Goal: Communication & Community: Ask a question

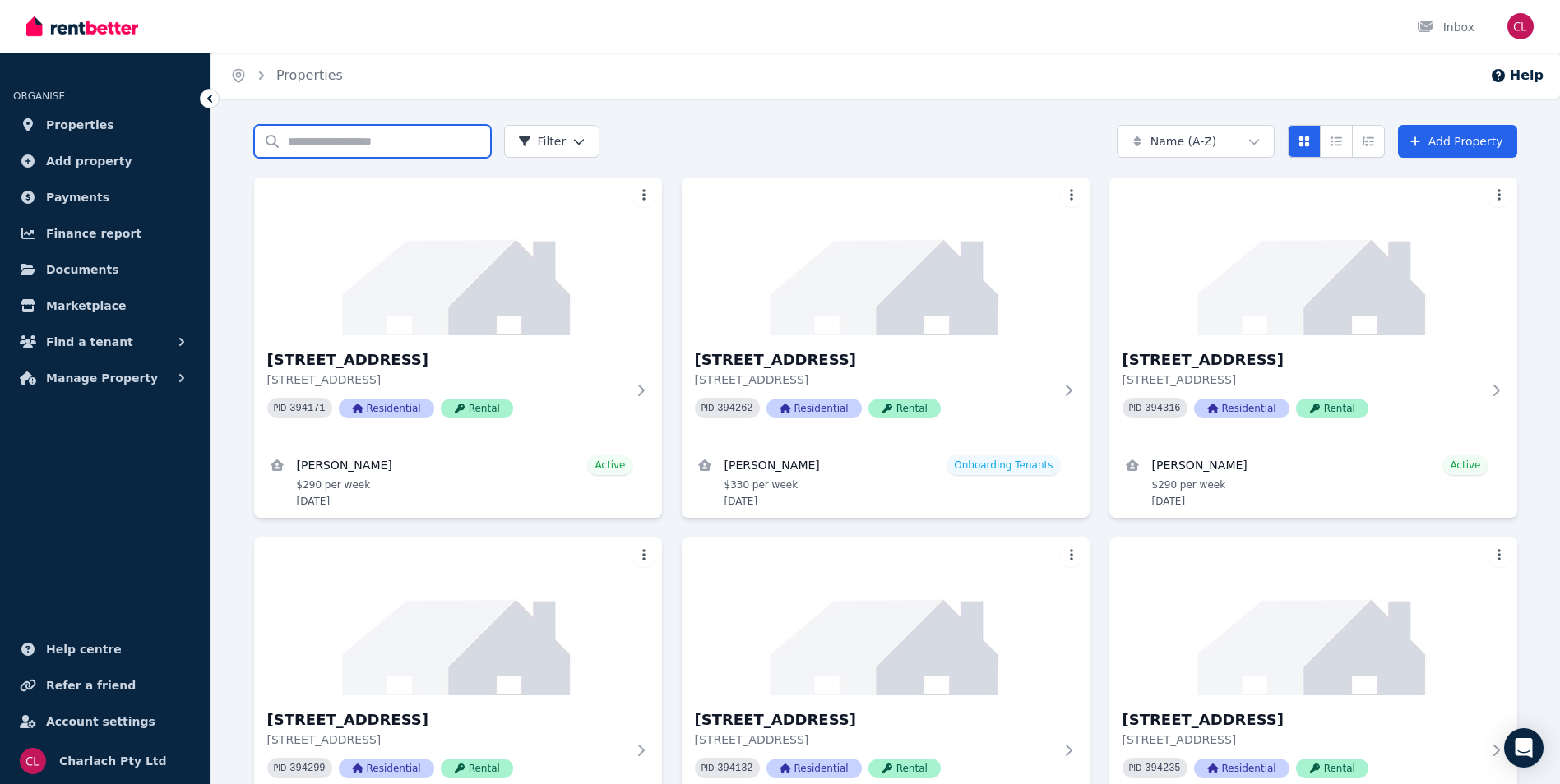
click at [383, 137] on input "Search properties" at bounding box center [373, 141] width 237 height 33
type input "*"
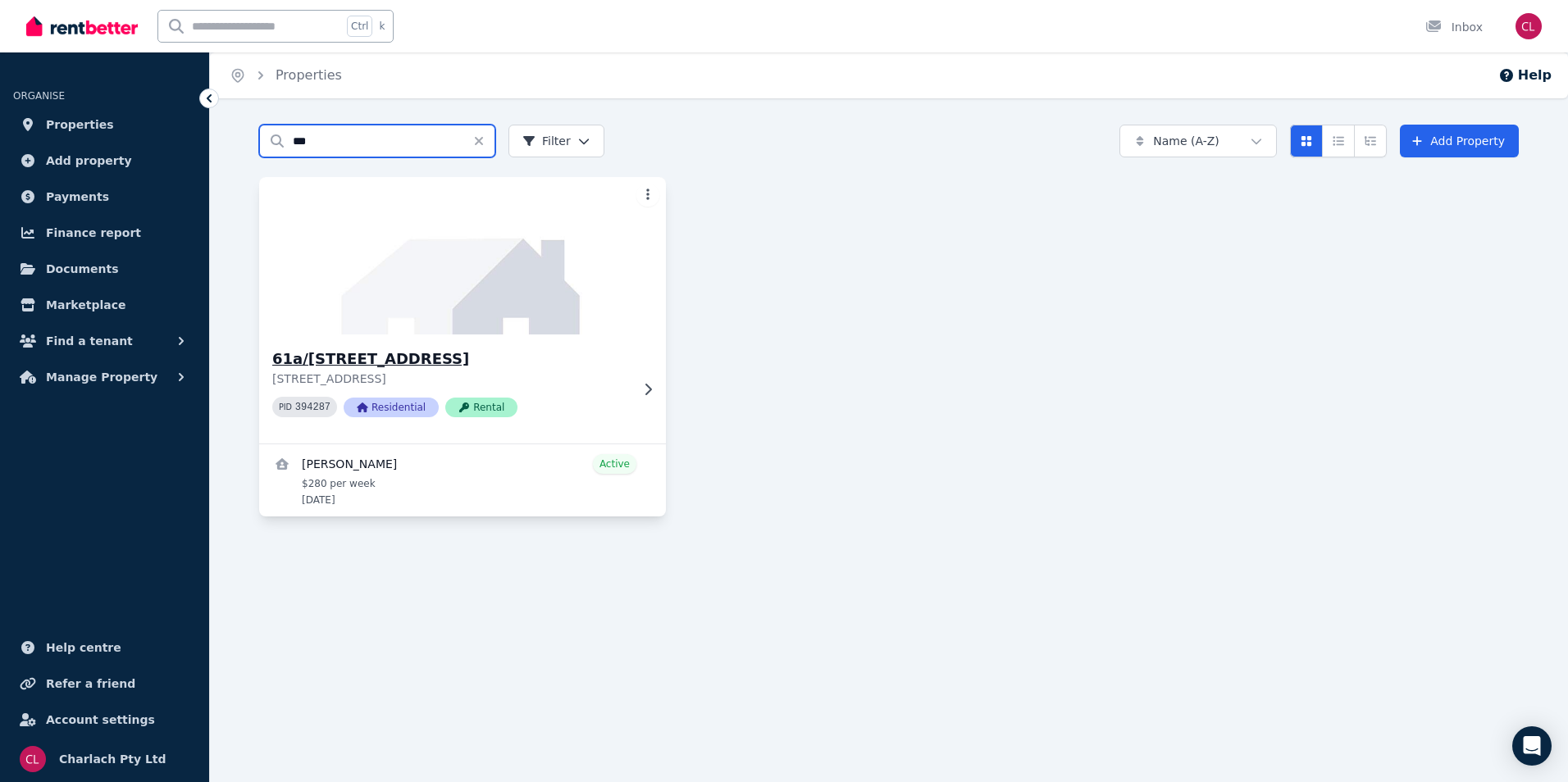
type input "***"
click at [360, 358] on h3 "61a/[STREET_ADDRESS]" at bounding box center [451, 359] width 358 height 23
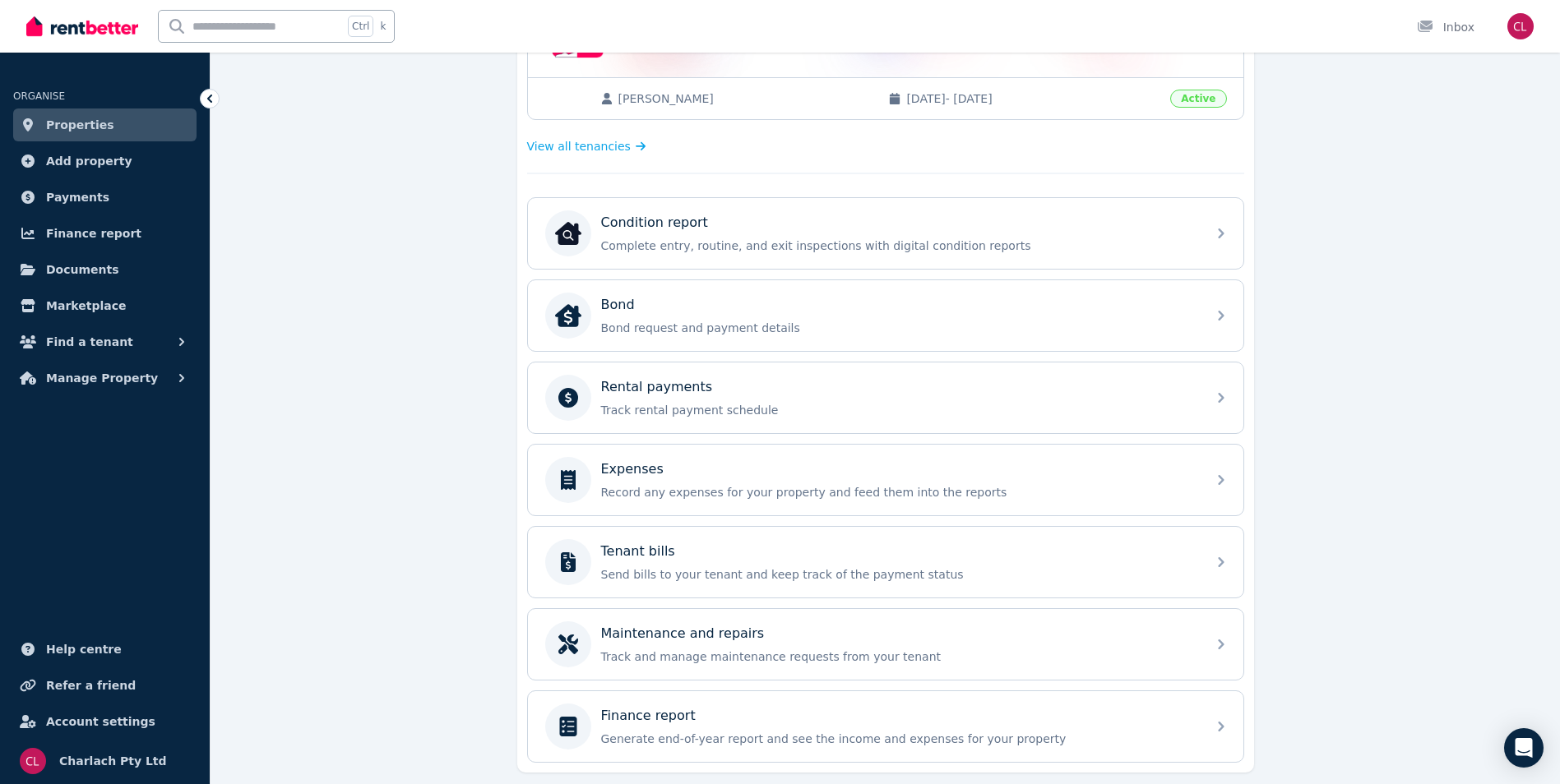
scroll to position [412, 0]
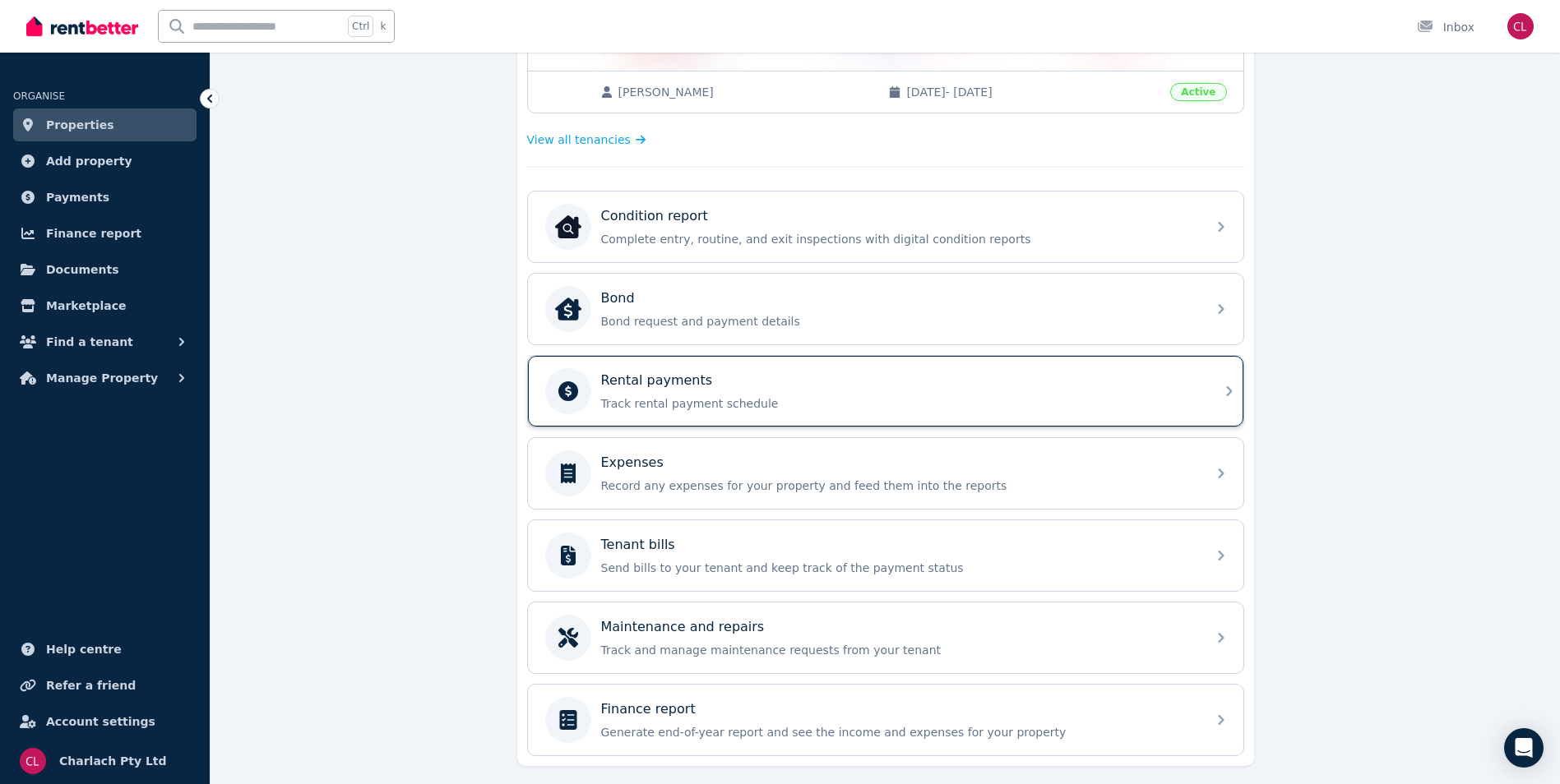
click at [621, 398] on p "Track rental payment schedule" at bounding box center [898, 404] width 596 height 17
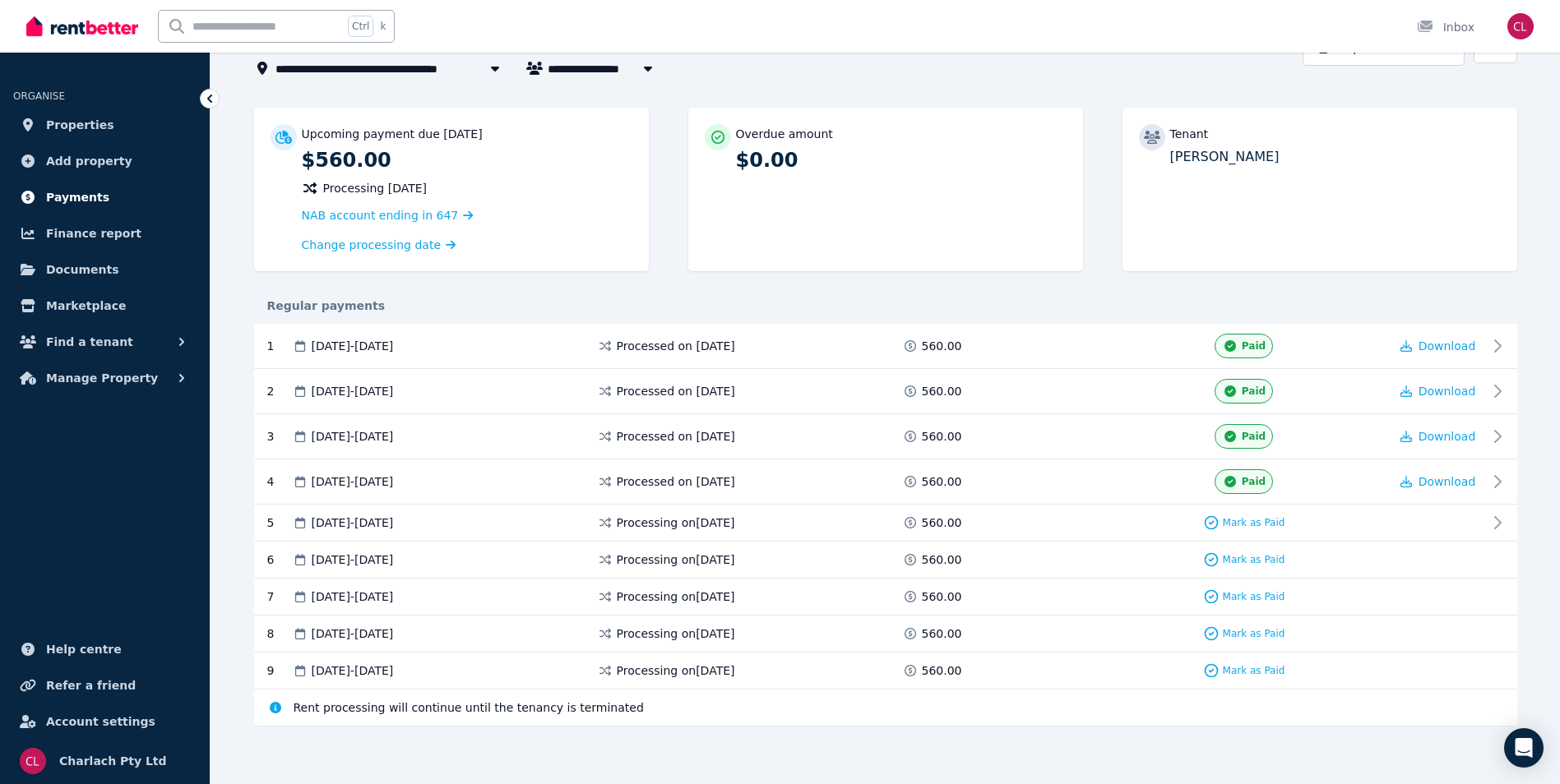
scroll to position [25, 0]
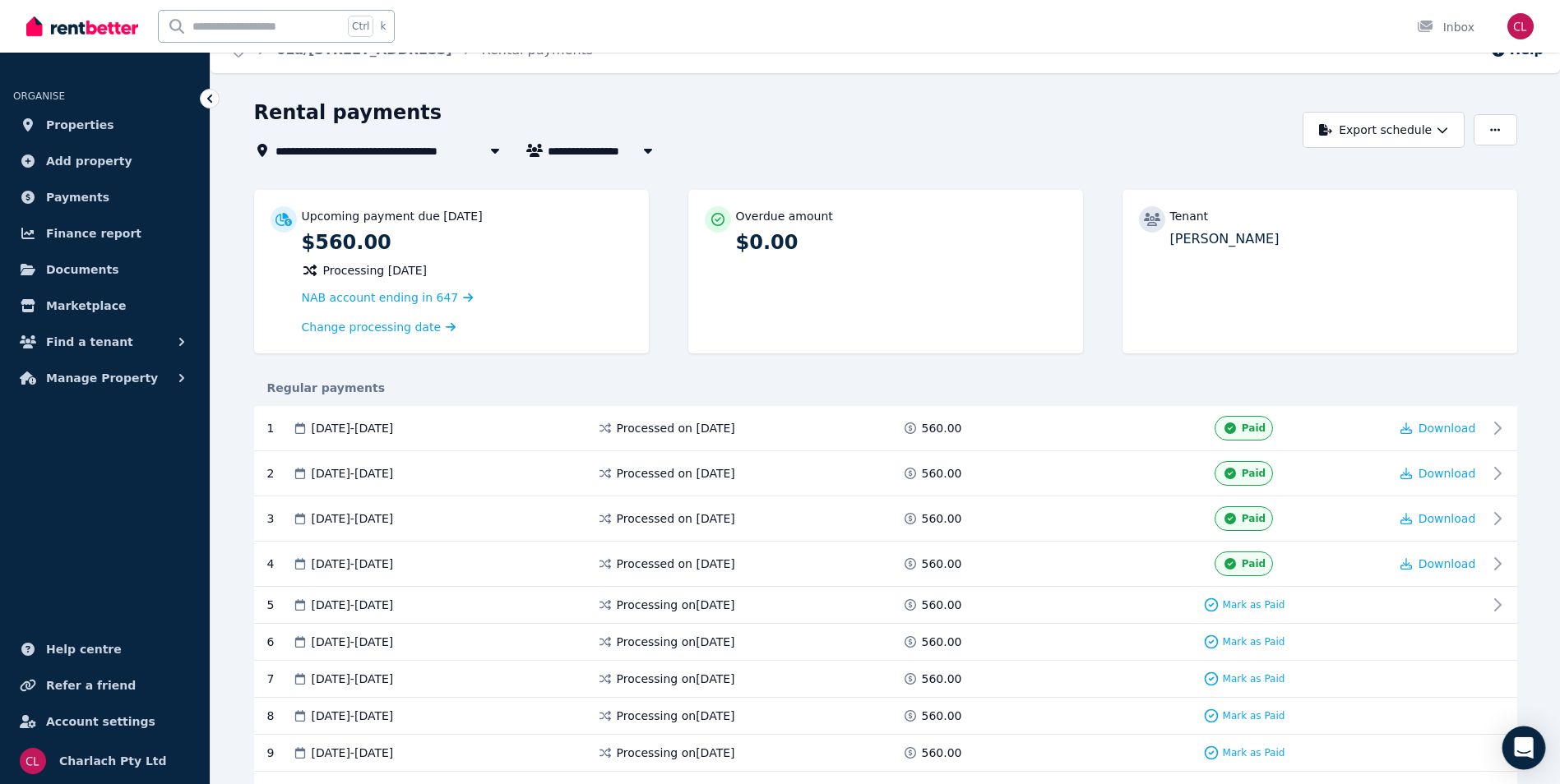
click at [1531, 754] on icon "Open Intercom Messenger" at bounding box center [1524, 748] width 19 height 21
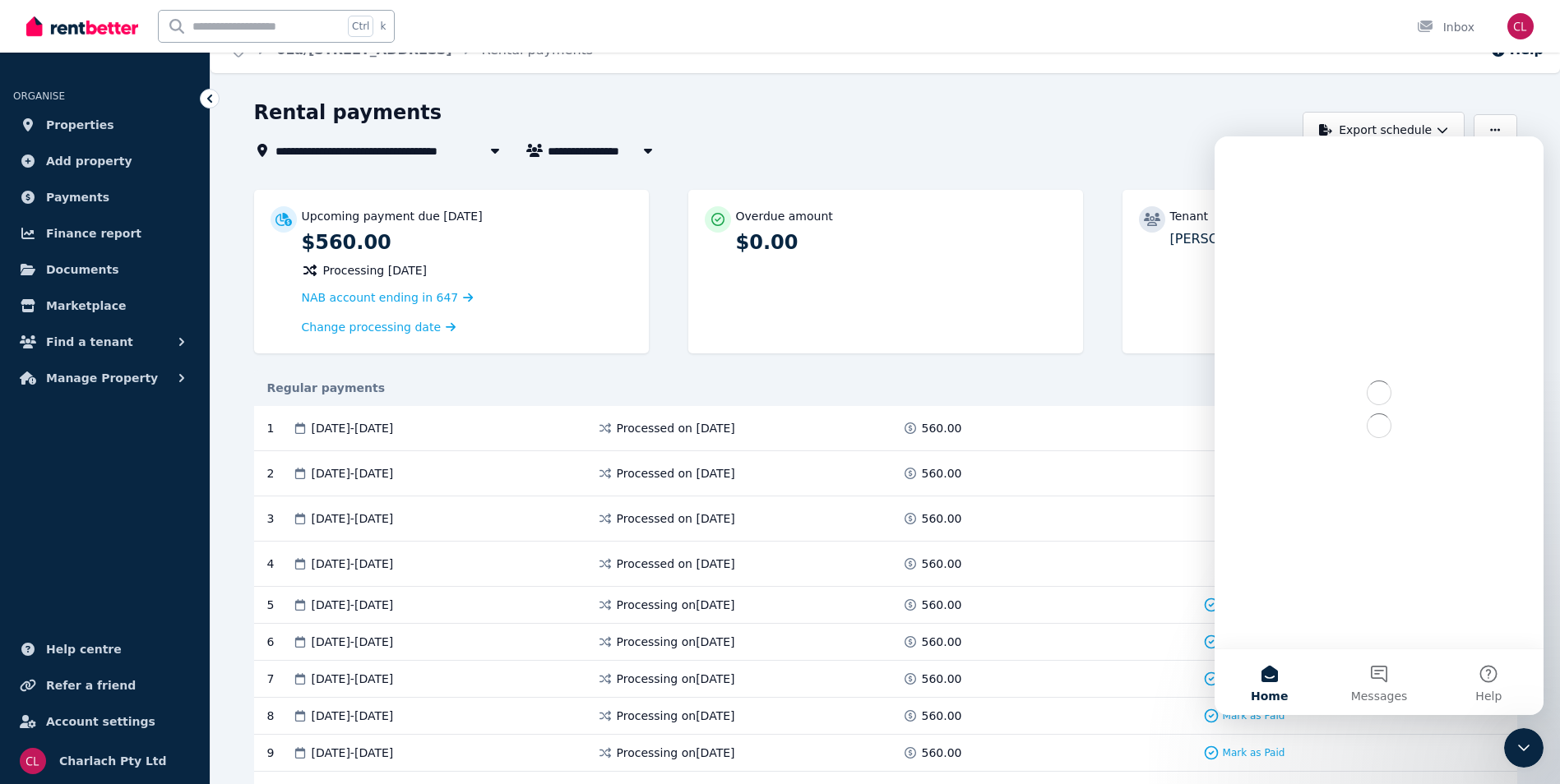
scroll to position [0, 0]
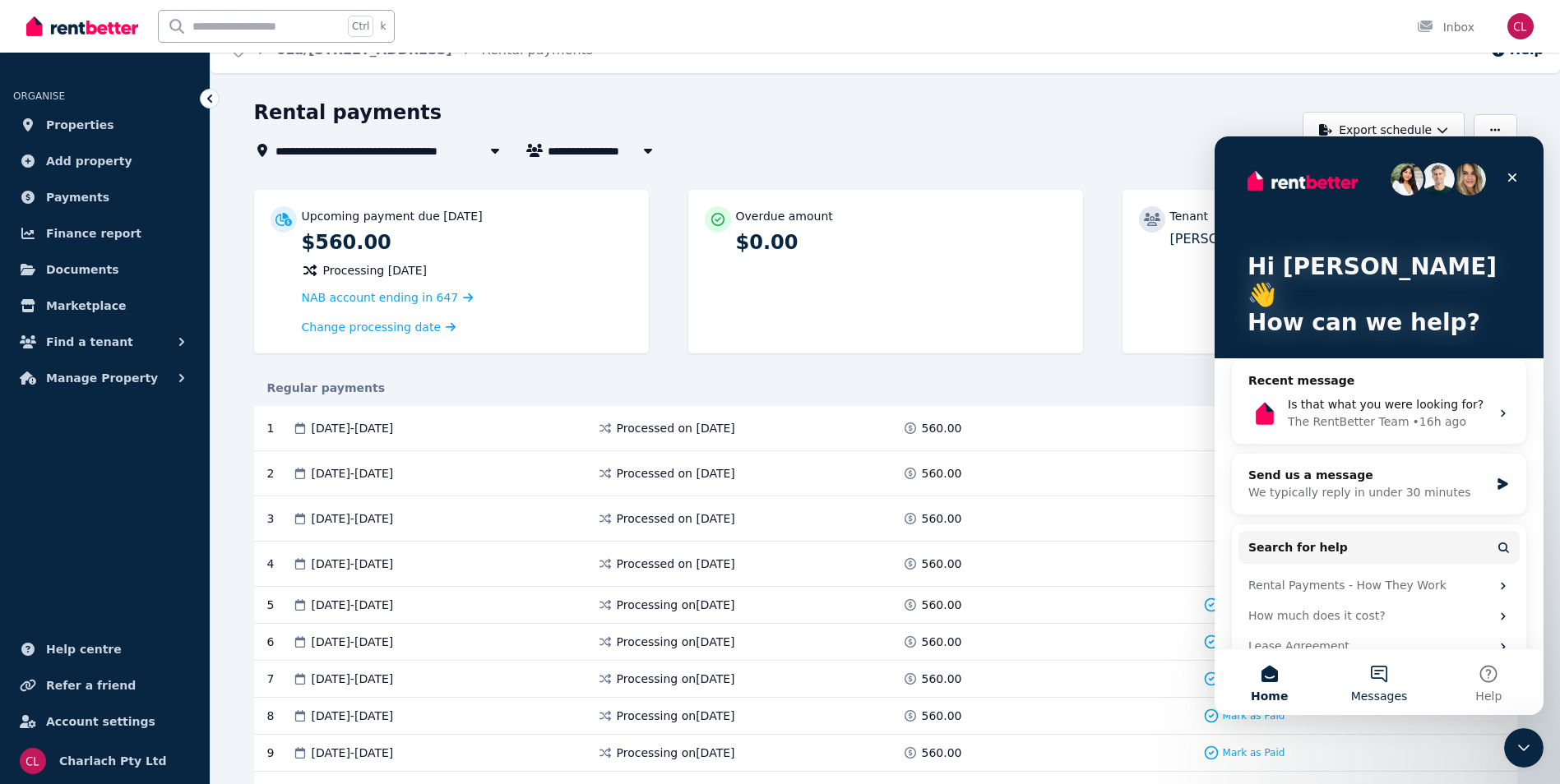
click at [1370, 668] on button "Messages" at bounding box center [1379, 682] width 110 height 66
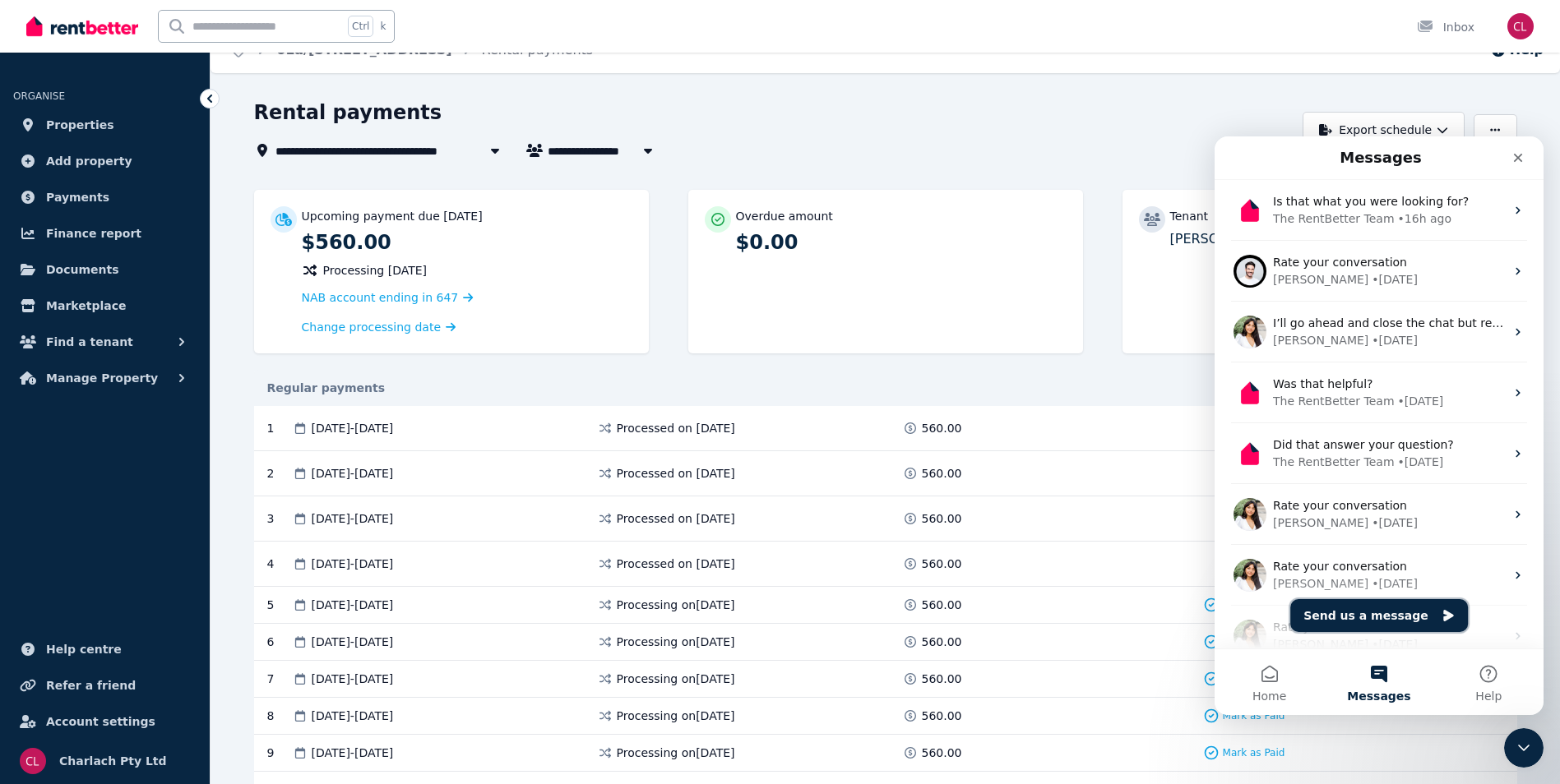
click at [1404, 609] on button "Send us a message" at bounding box center [1379, 615] width 177 height 33
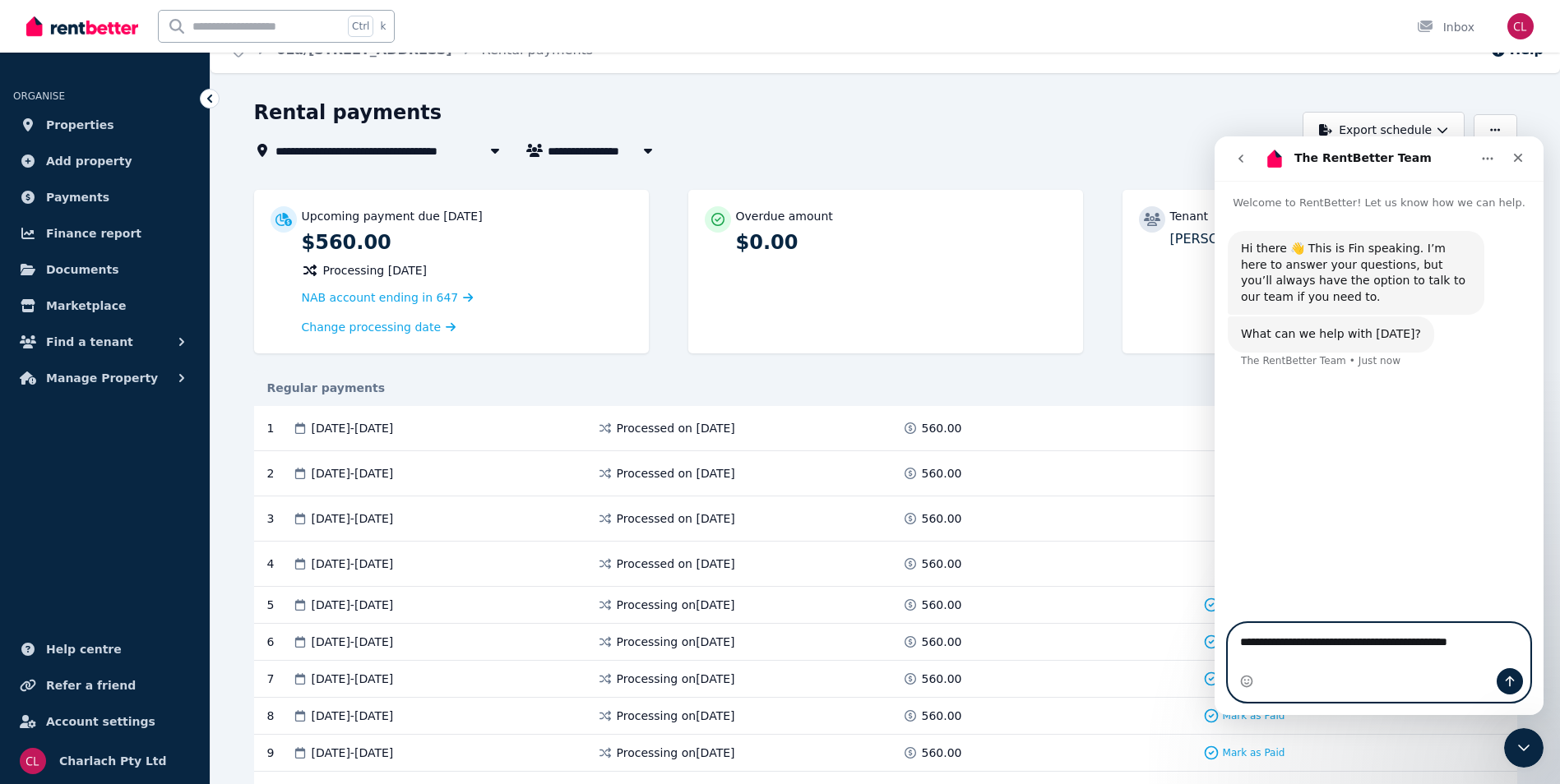
type textarea "**********"
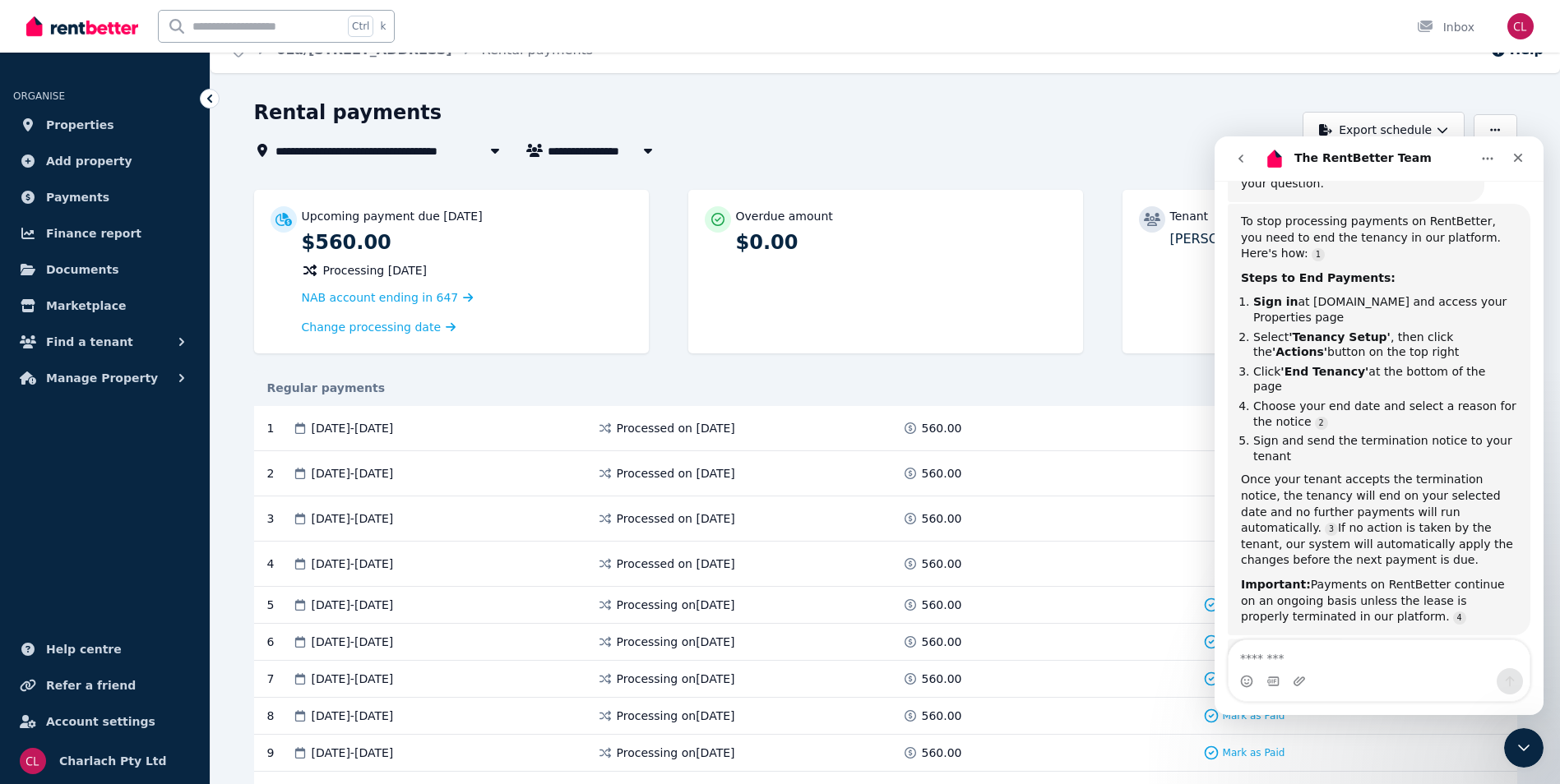
scroll to position [309, 0]
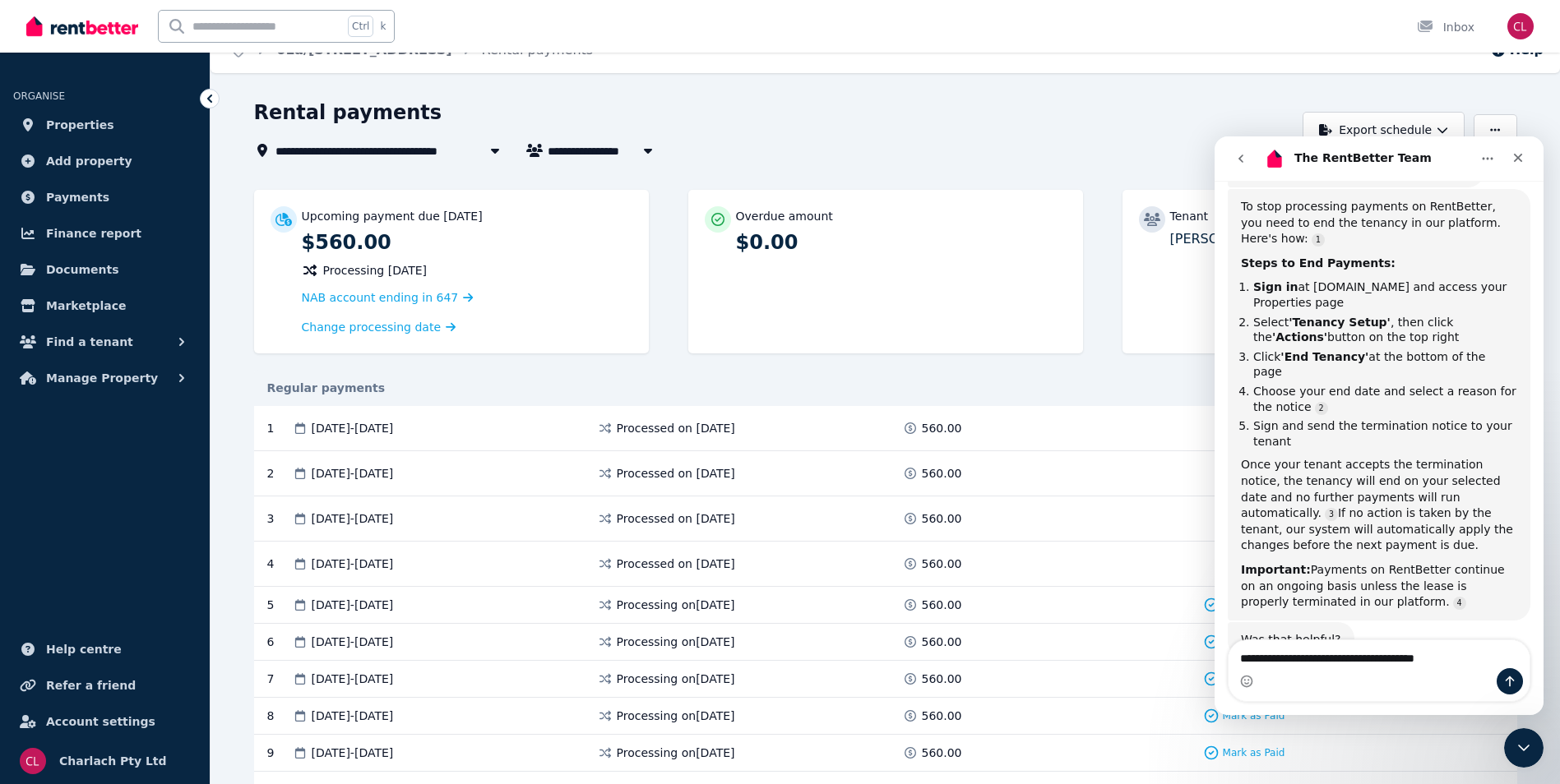
type textarea "**********"
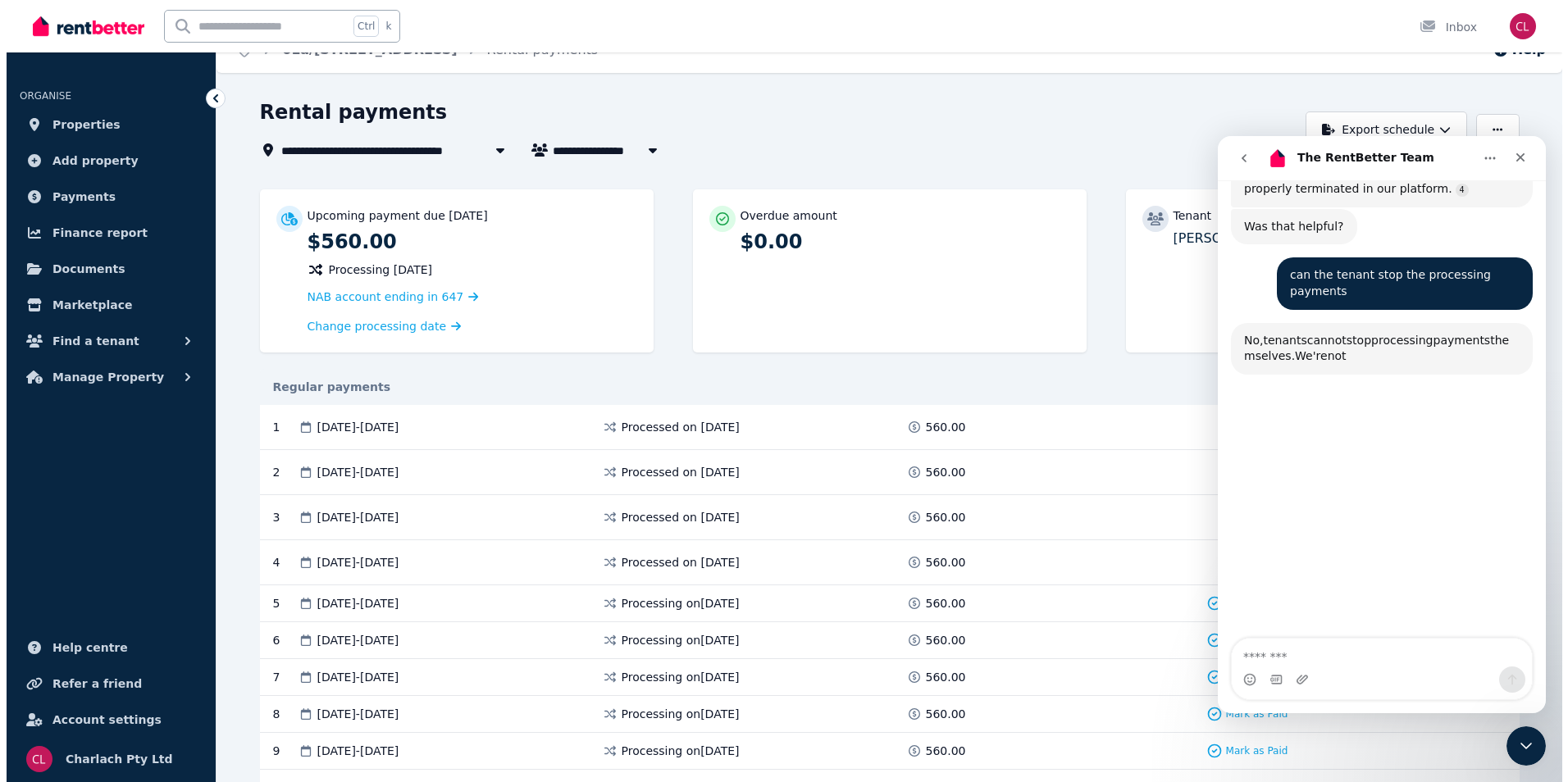
scroll to position [789, 0]
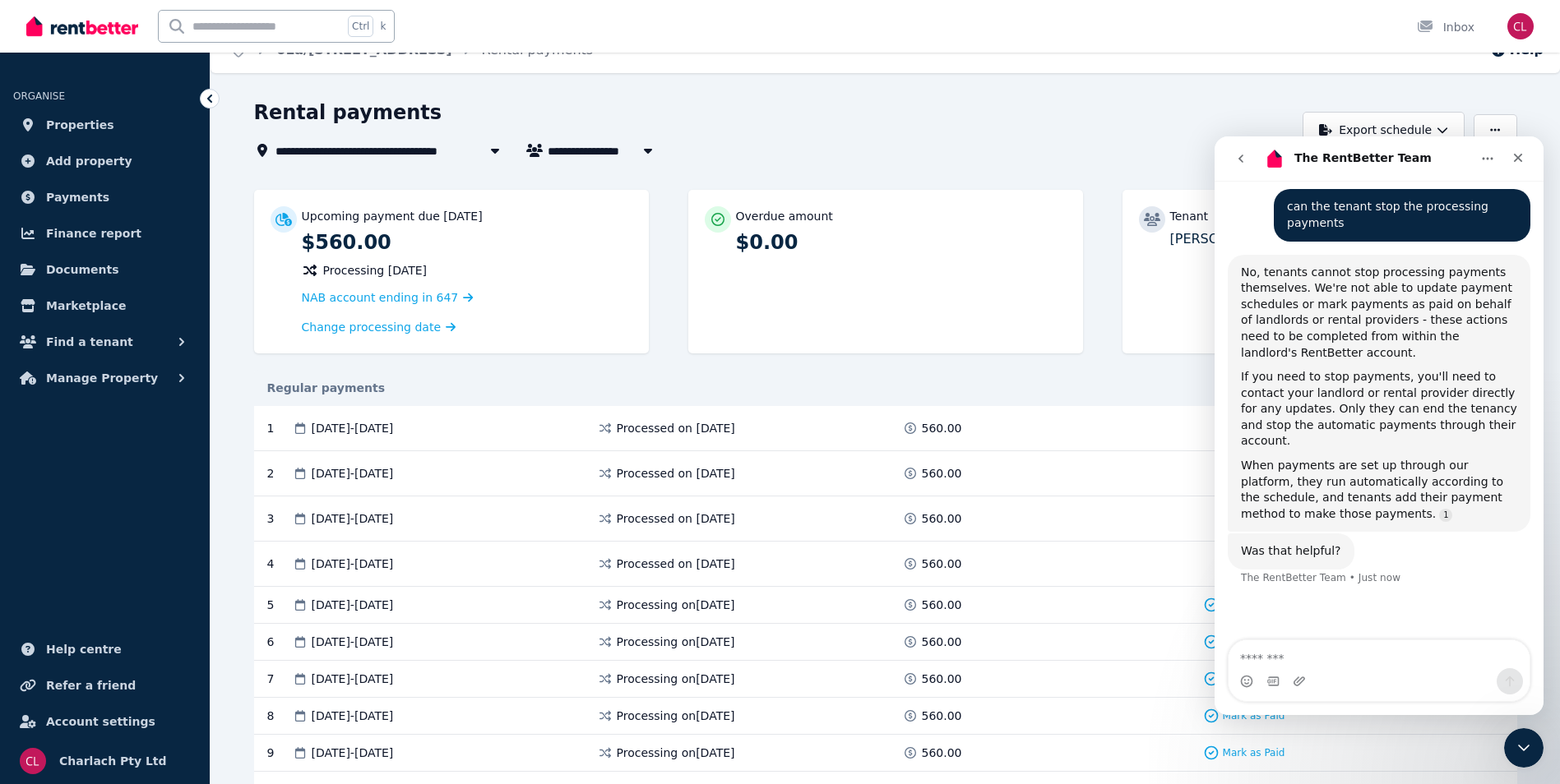
click at [426, 155] on span "61a/[STREET_ADDRESS]" at bounding box center [361, 150] width 169 height 20
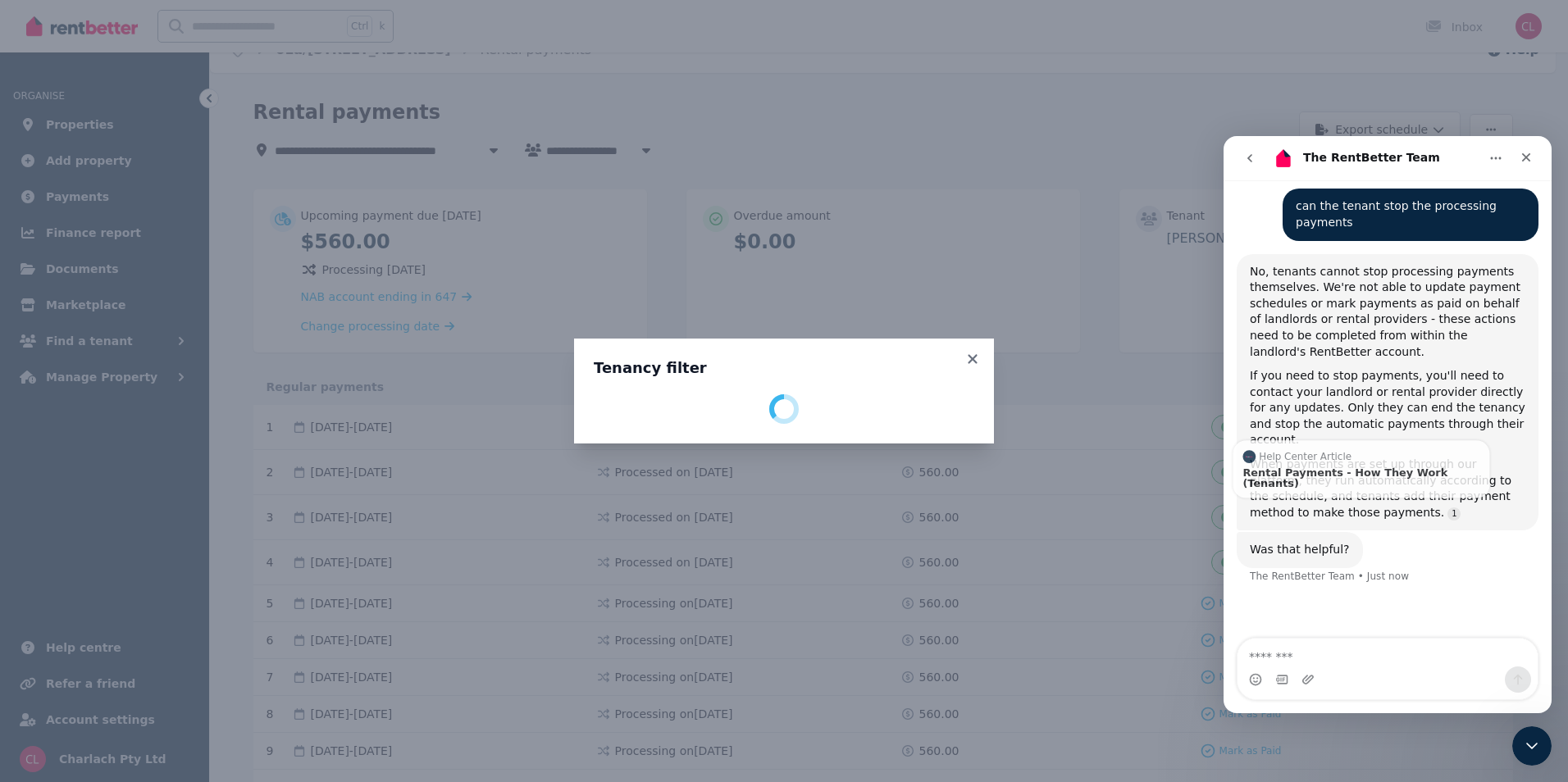
select select "**********"
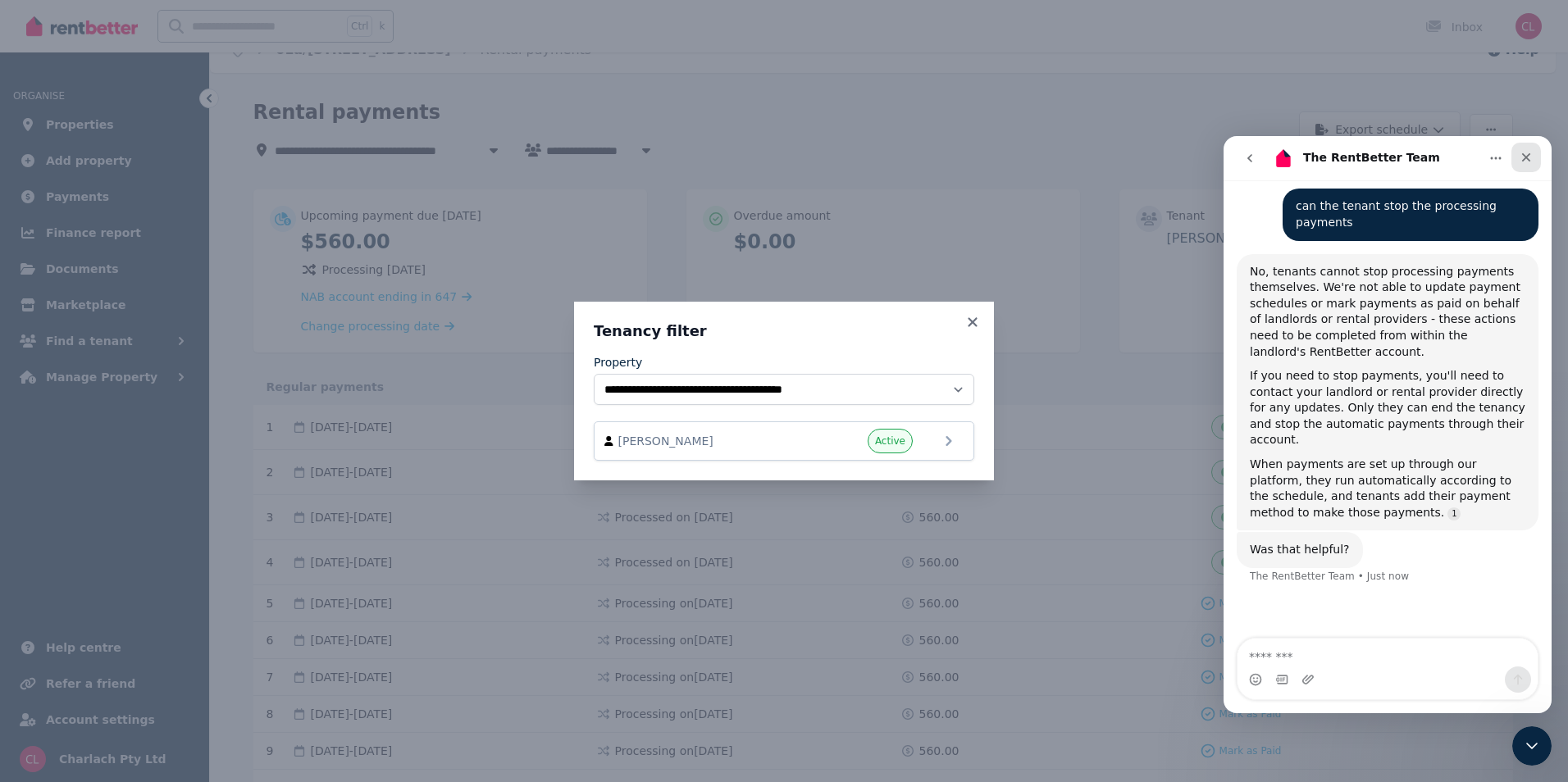
click at [1524, 160] on icon "Close" at bounding box center [1527, 158] width 9 height 9
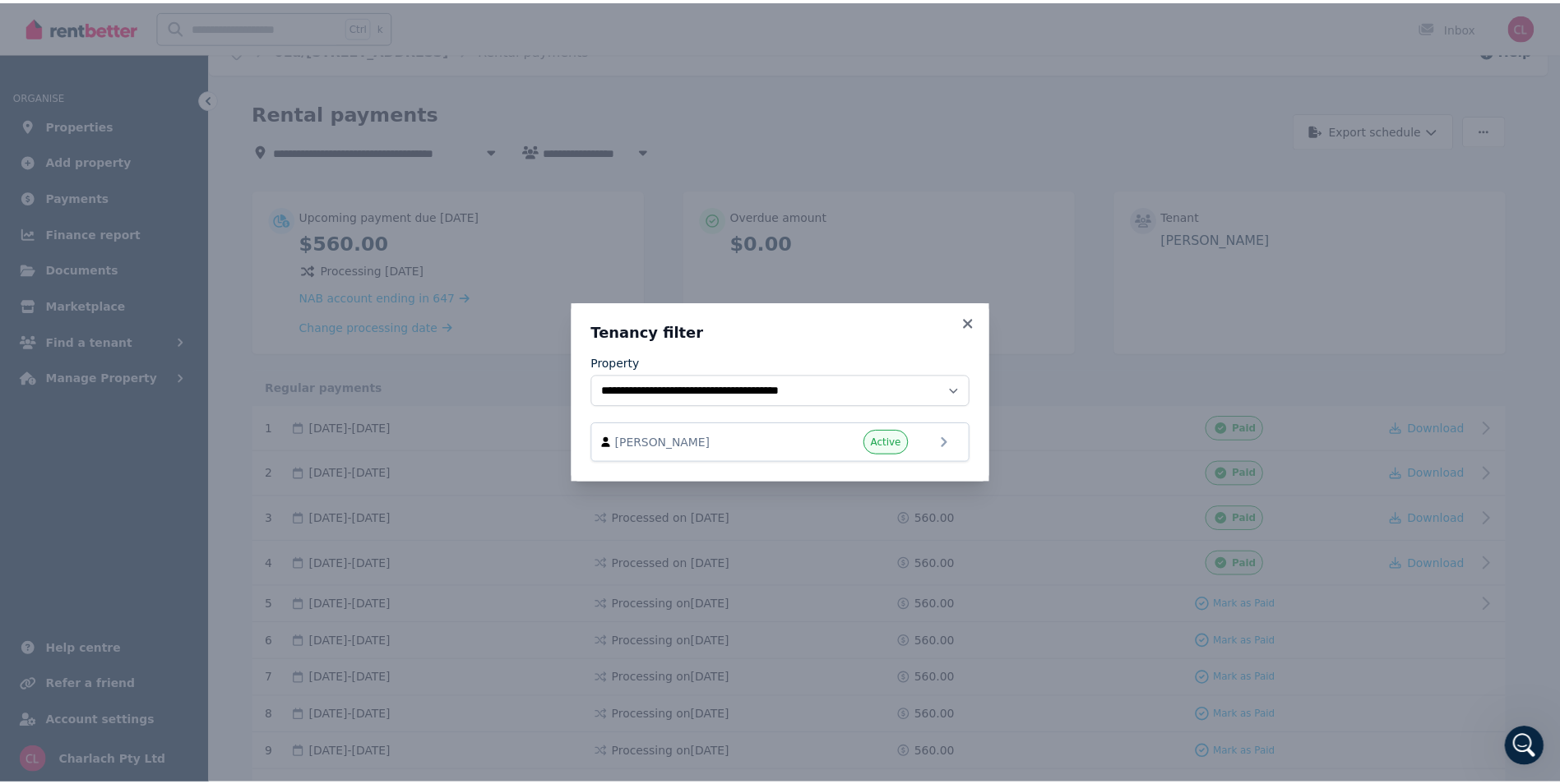
scroll to position [710, 0]
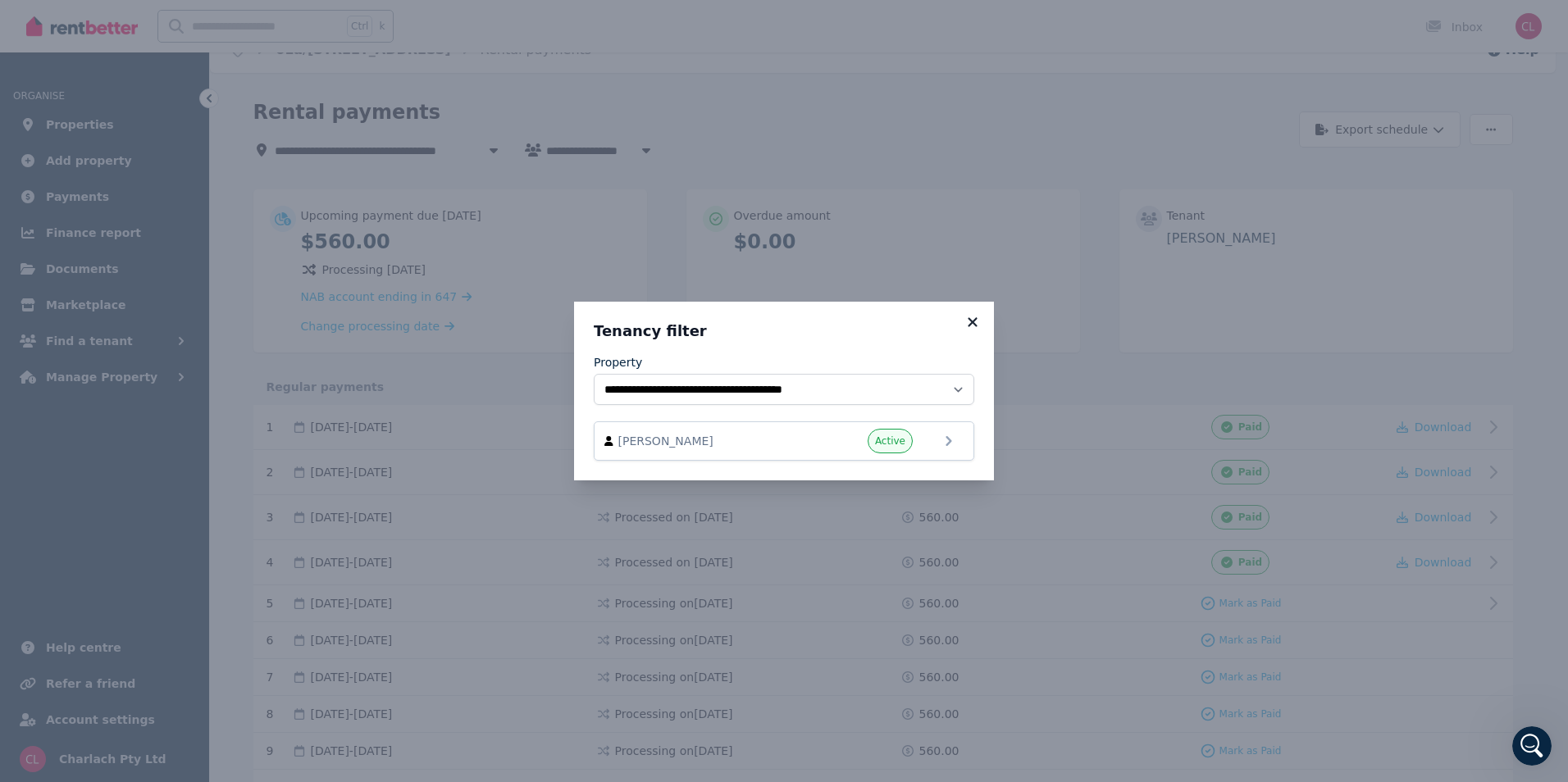
click at [969, 323] on icon at bounding box center [973, 322] width 17 height 15
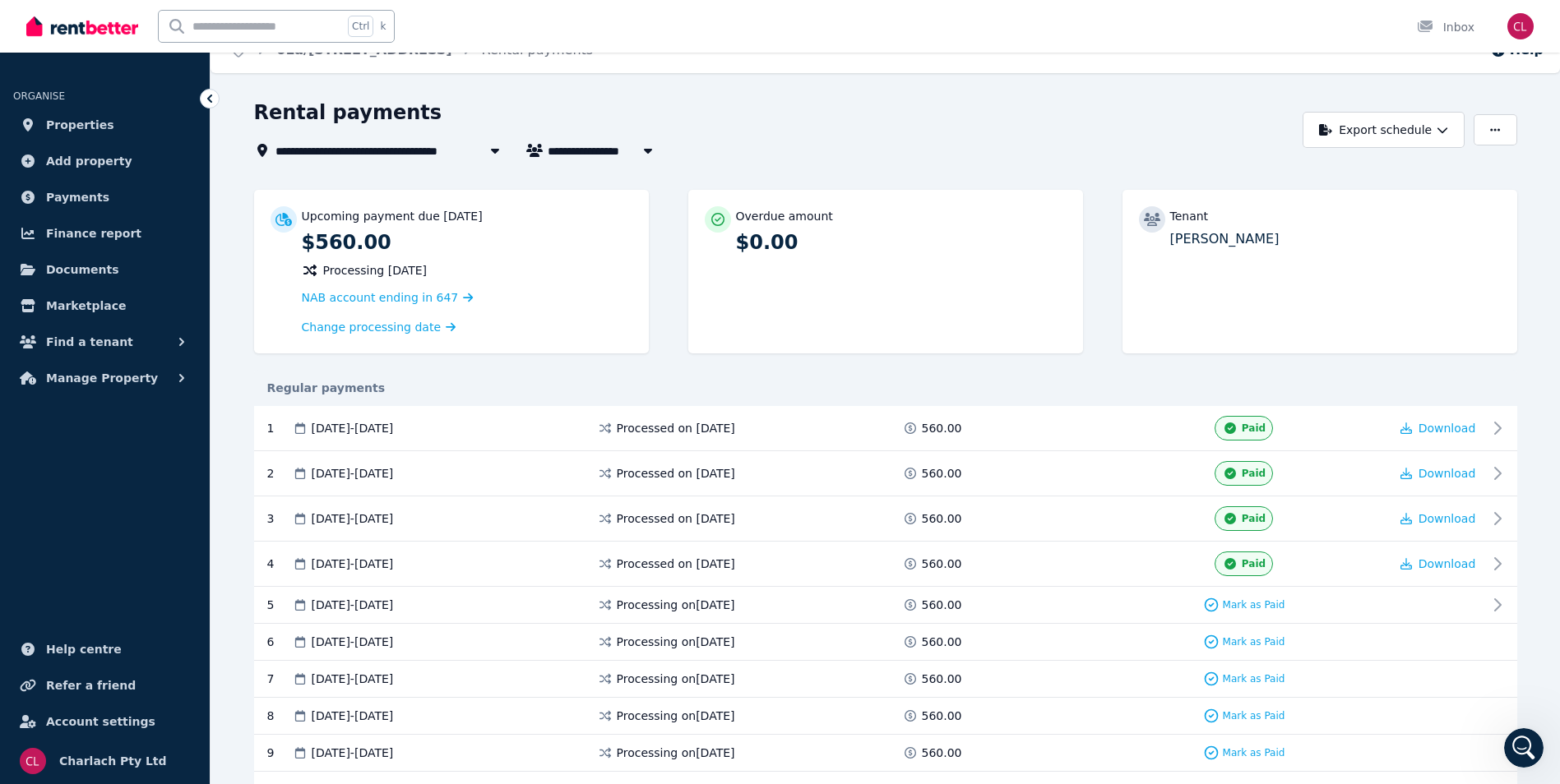
scroll to position [0, 0]
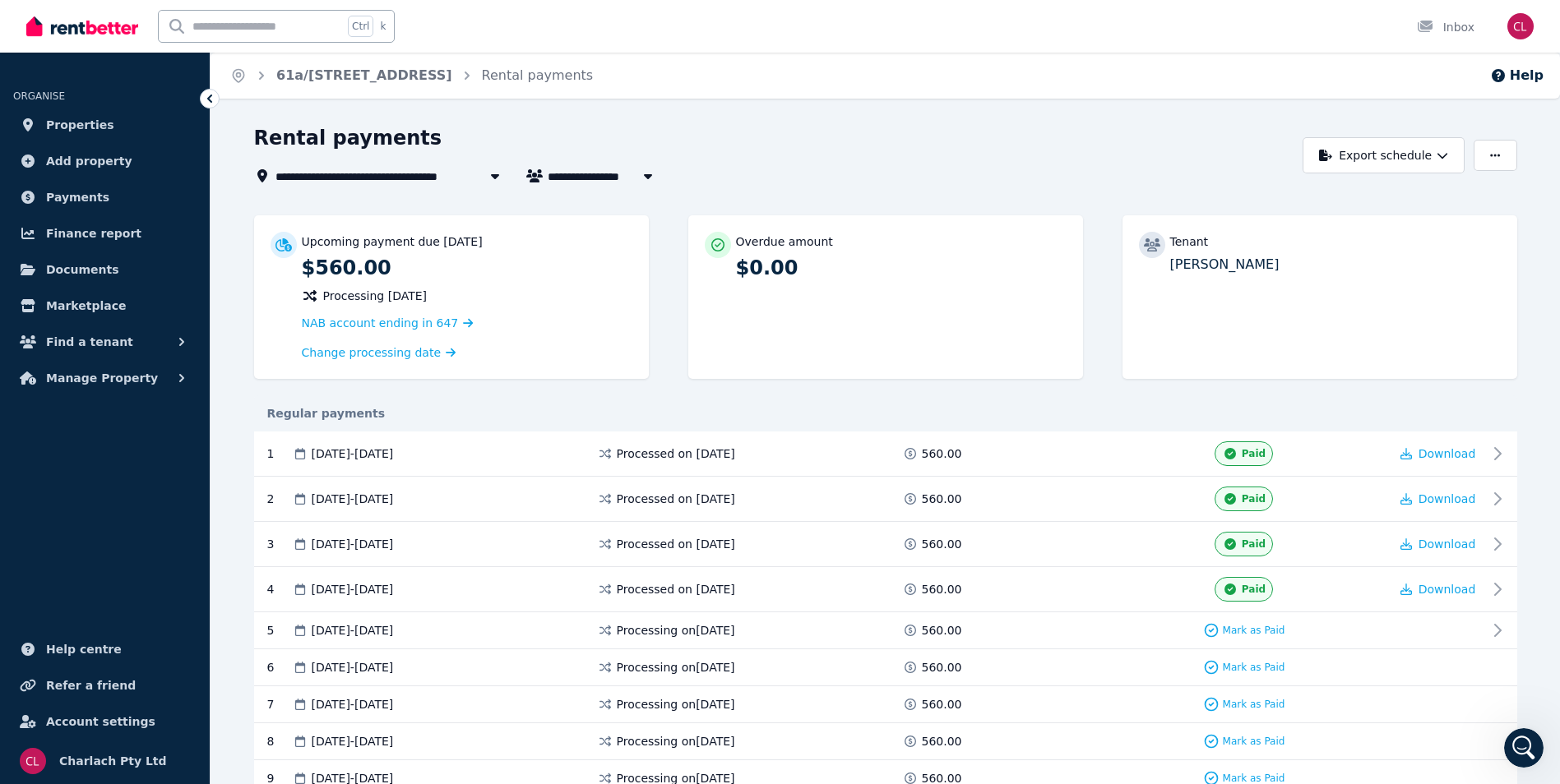
click at [356, 65] on ol "Home [STREET_ADDRESS] Rental payments" at bounding box center [412, 76] width 402 height 46
click at [360, 75] on link "61a/[STREET_ADDRESS]" at bounding box center [363, 75] width 176 height 16
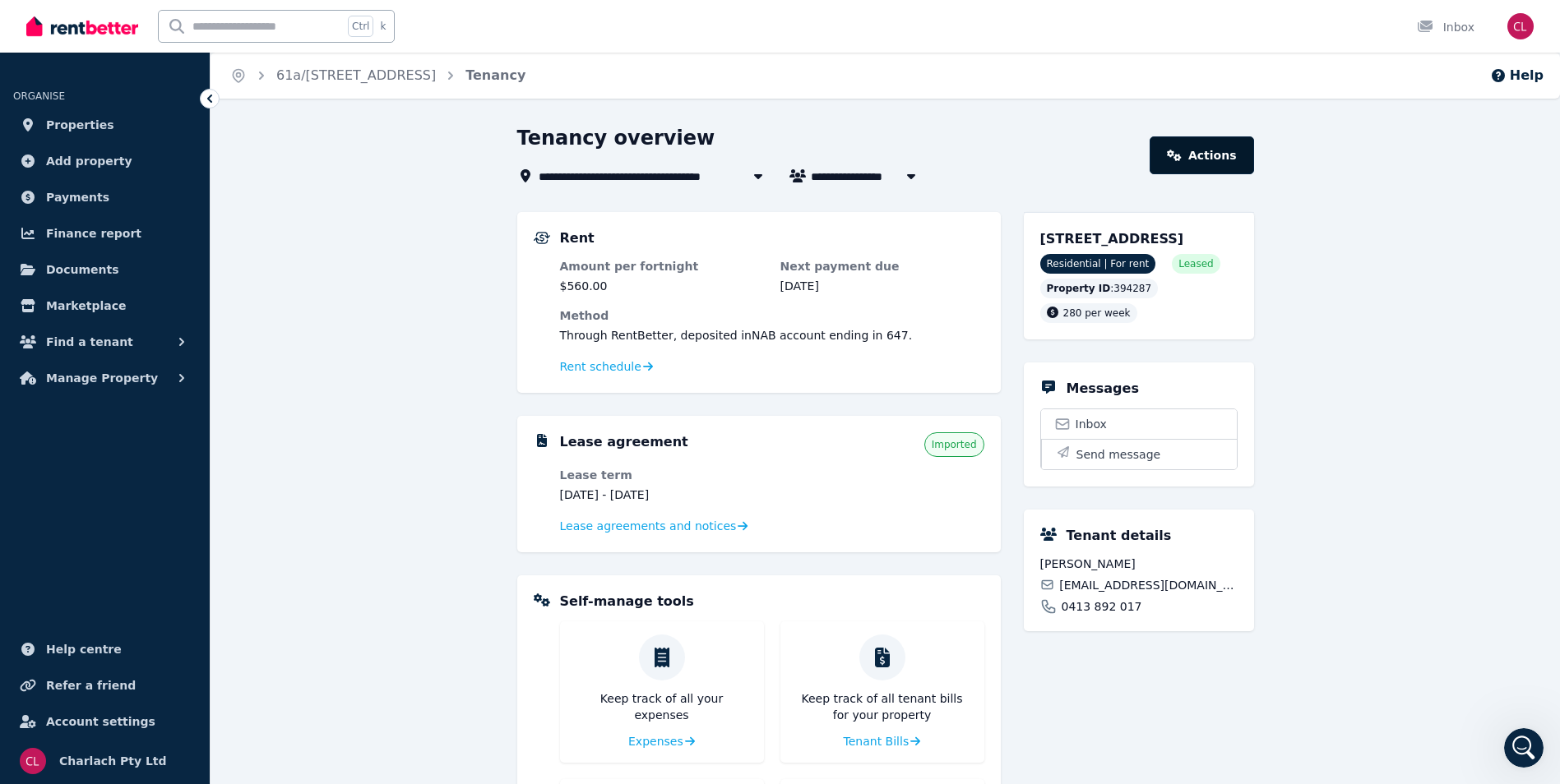
click at [1182, 150] on icon at bounding box center [1174, 155] width 15 height 11
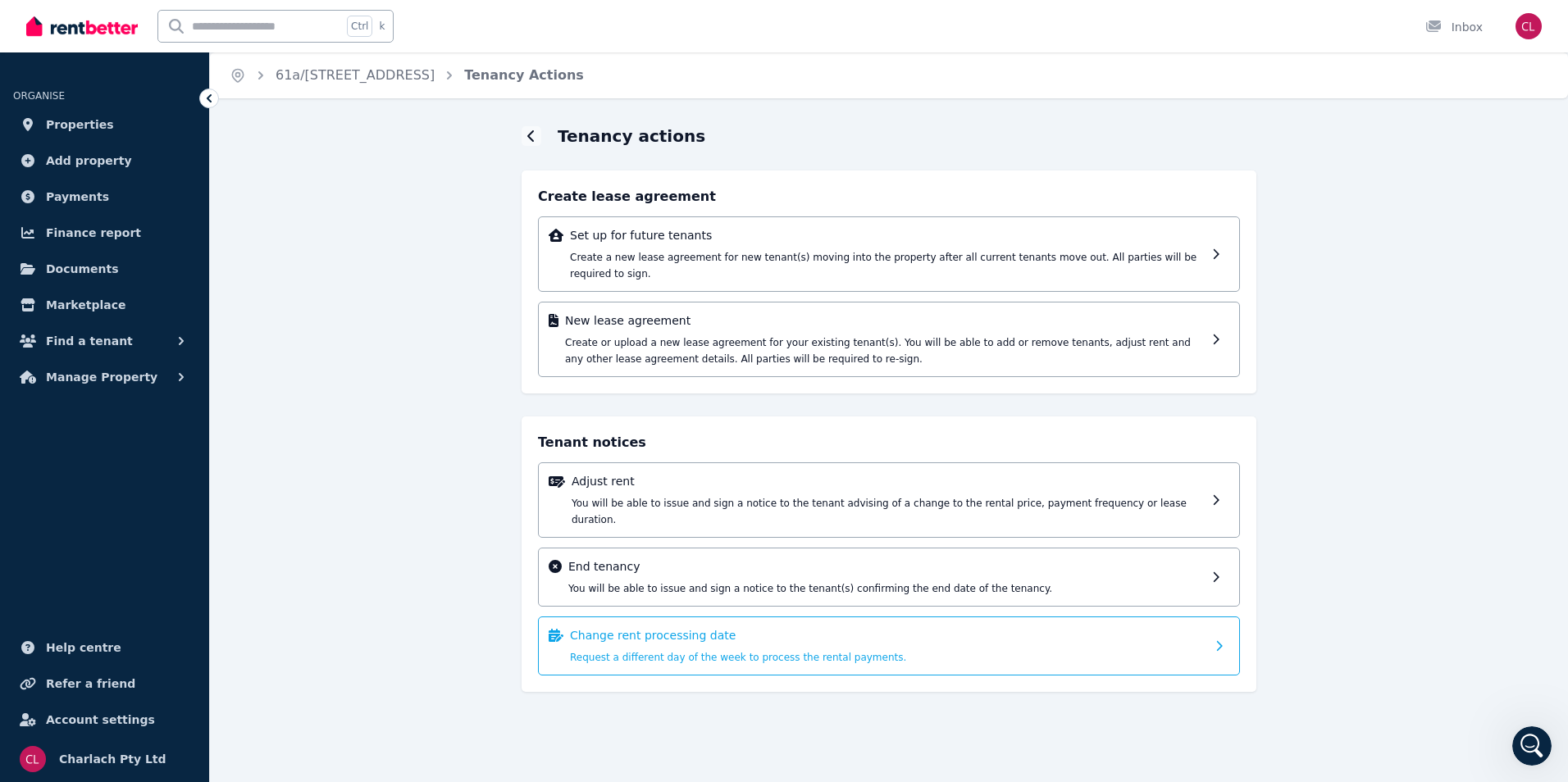
click at [677, 627] on p "Change rent processing date" at bounding box center [888, 636] width 636 height 17
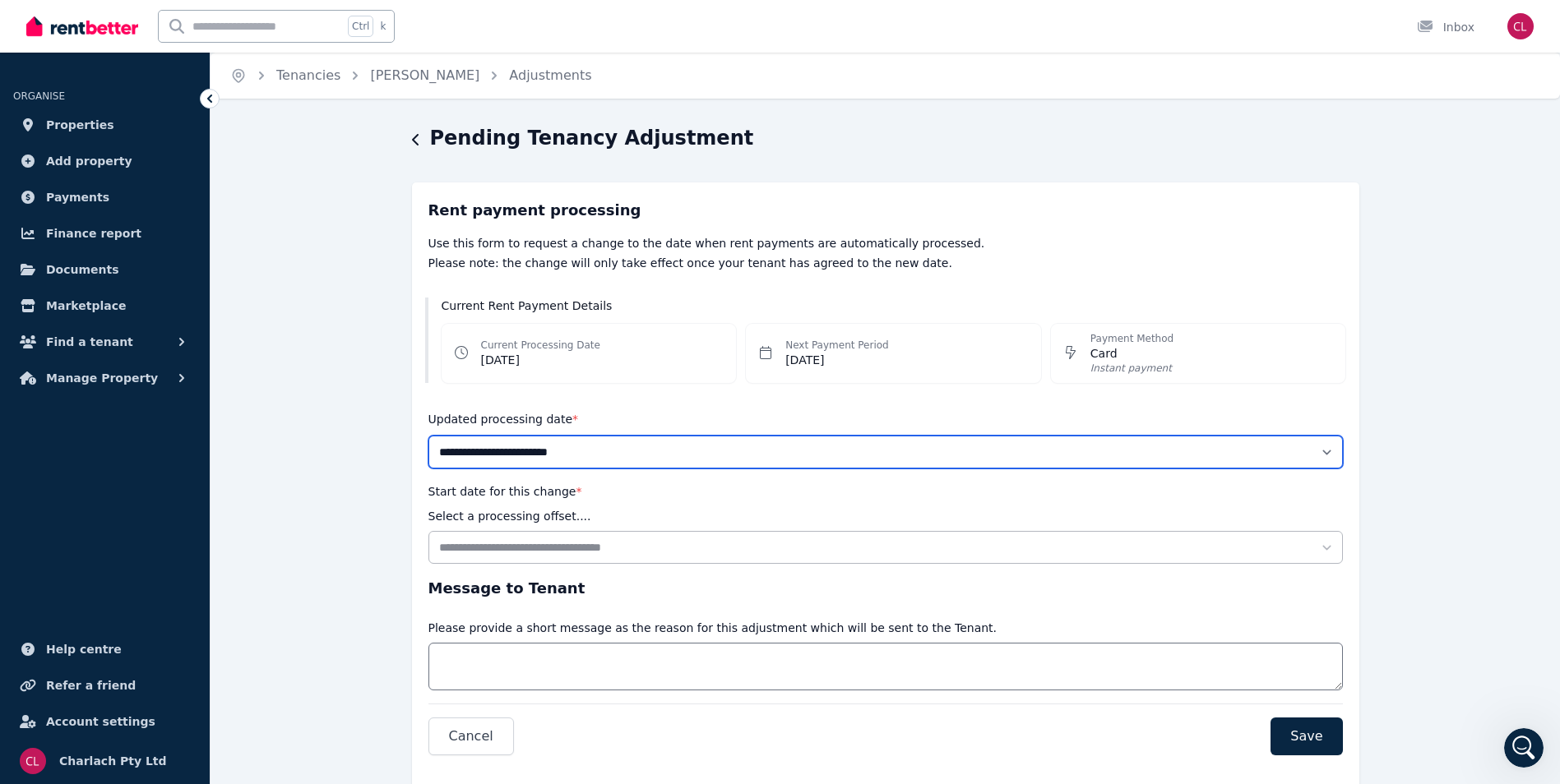
click at [1321, 447] on select "**********" at bounding box center [885, 451] width 914 height 33
click at [545, 450] on select "**********" at bounding box center [885, 451] width 914 height 33
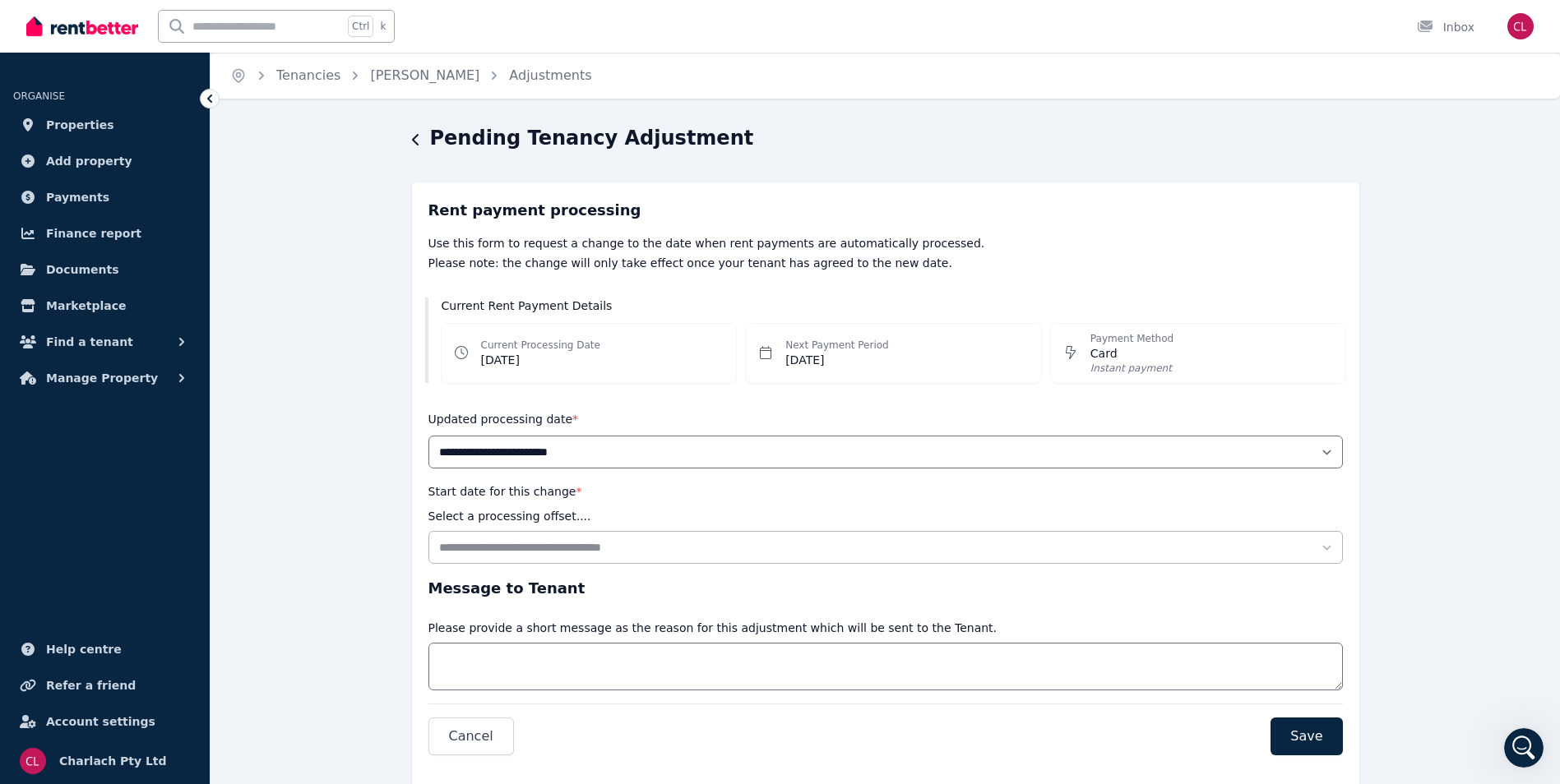
click at [608, 292] on div "Current Rent Payment Details Current Processing Date [DATE] Next Payment Period…" at bounding box center [885, 340] width 948 height 111
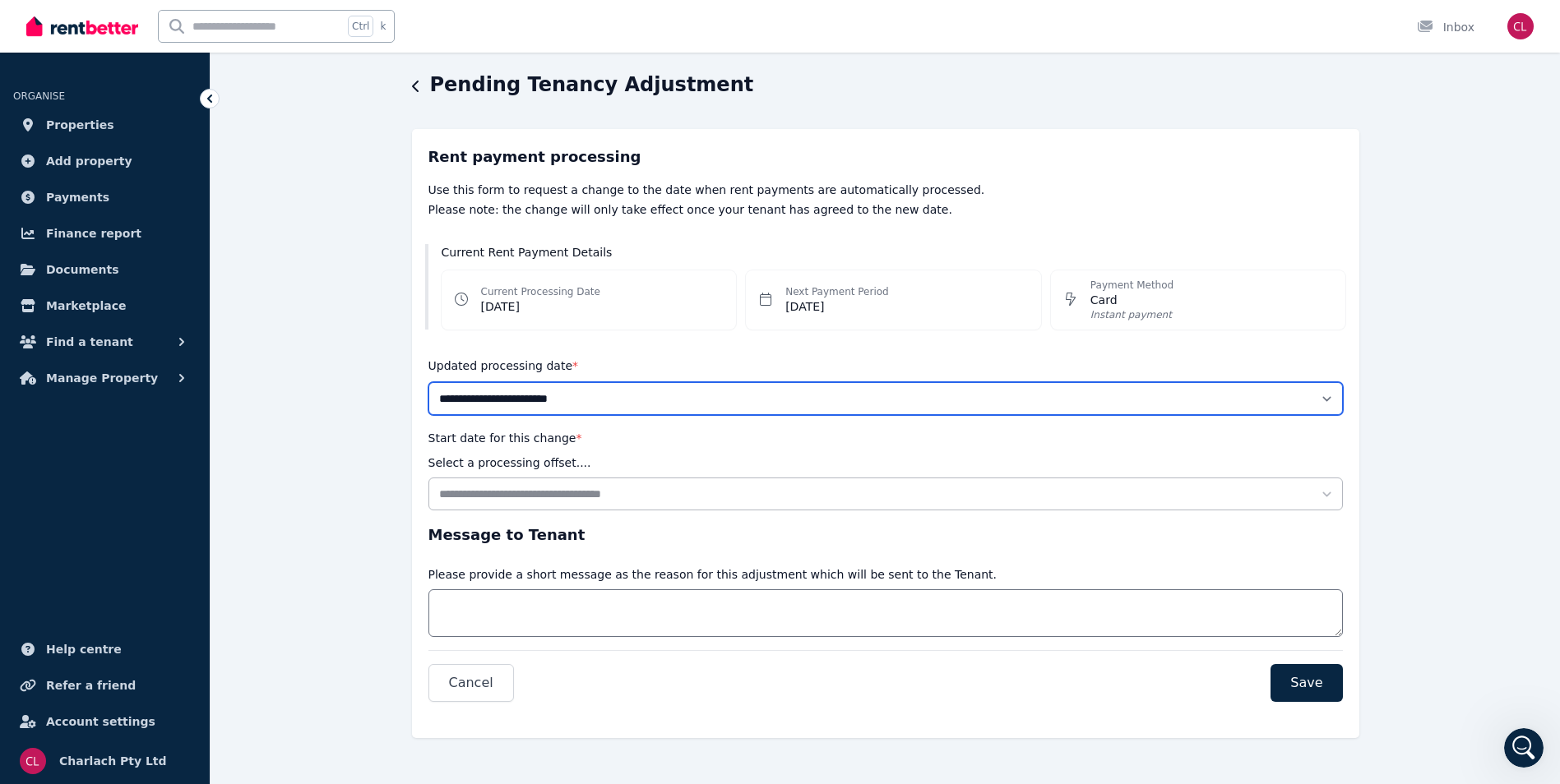
click at [1323, 398] on select "**********" at bounding box center [885, 399] width 914 height 33
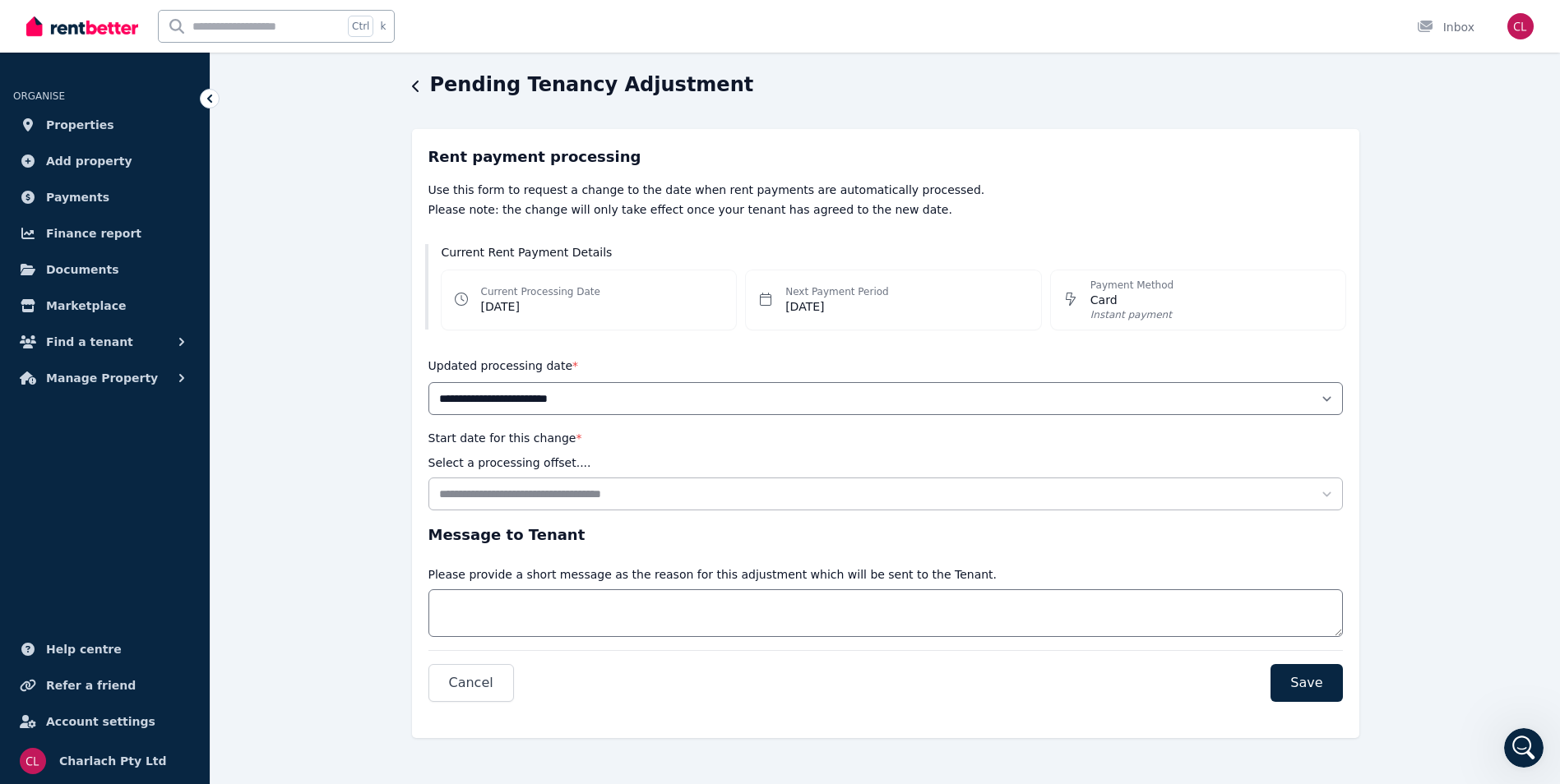
click at [462, 243] on div "Current Rent Payment Details Current Processing Date [DATE] Next Payment Period…" at bounding box center [885, 287] width 948 height 111
click at [459, 687] on span "Cancel" at bounding box center [471, 683] width 45 height 20
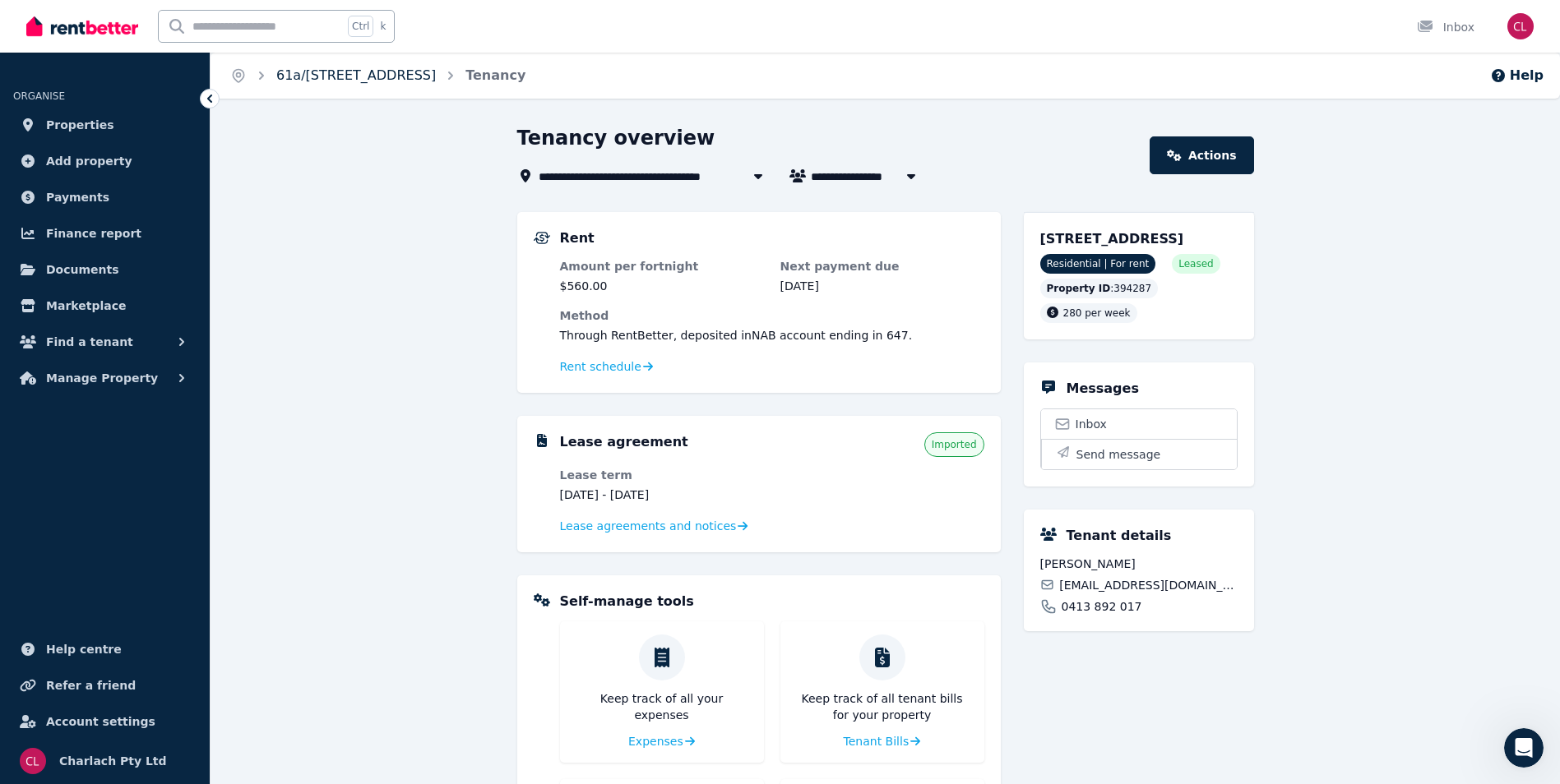
click at [353, 72] on link "61a/[STREET_ADDRESS]" at bounding box center [356, 75] width 160 height 16
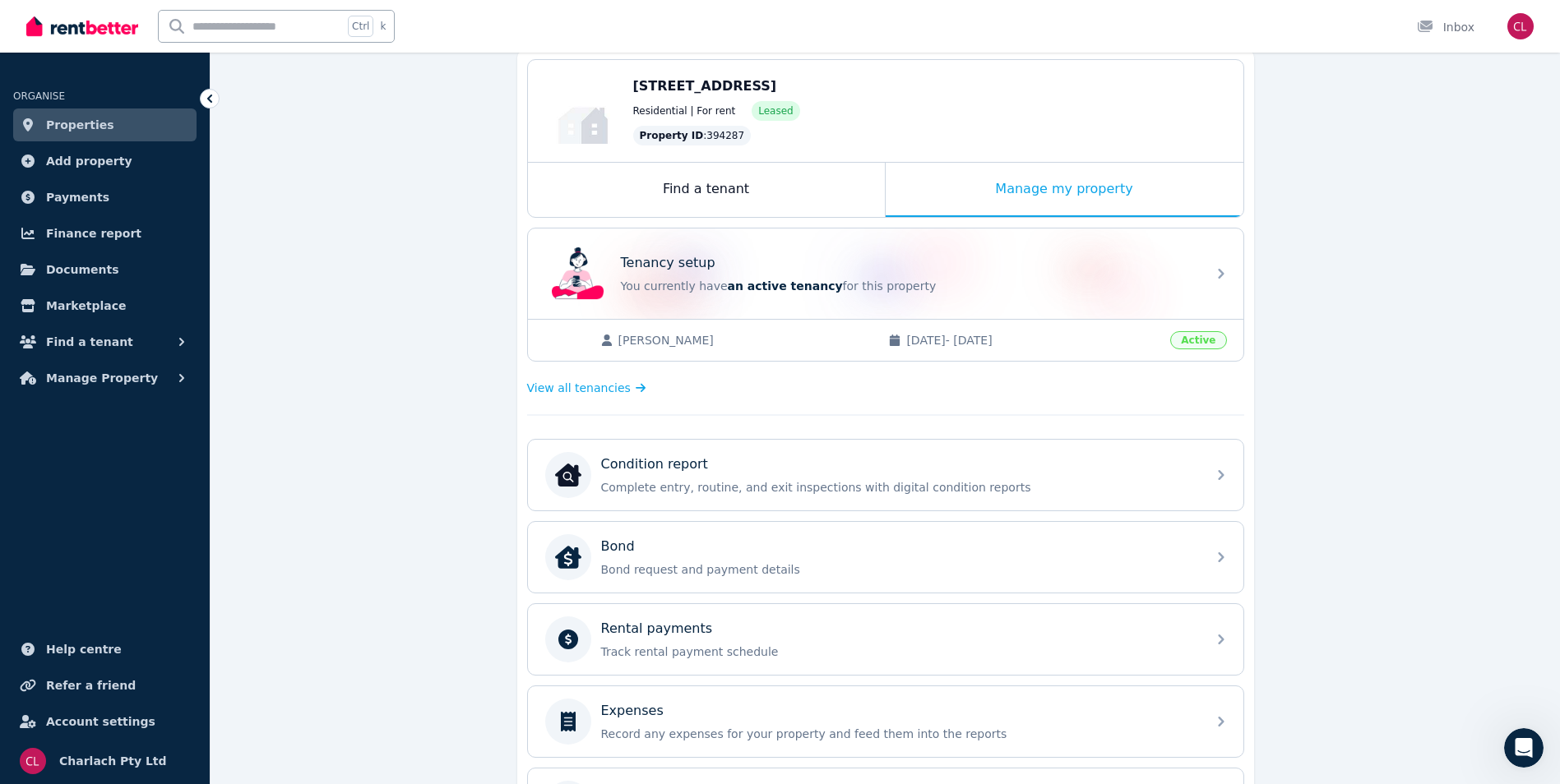
scroll to position [164, 0]
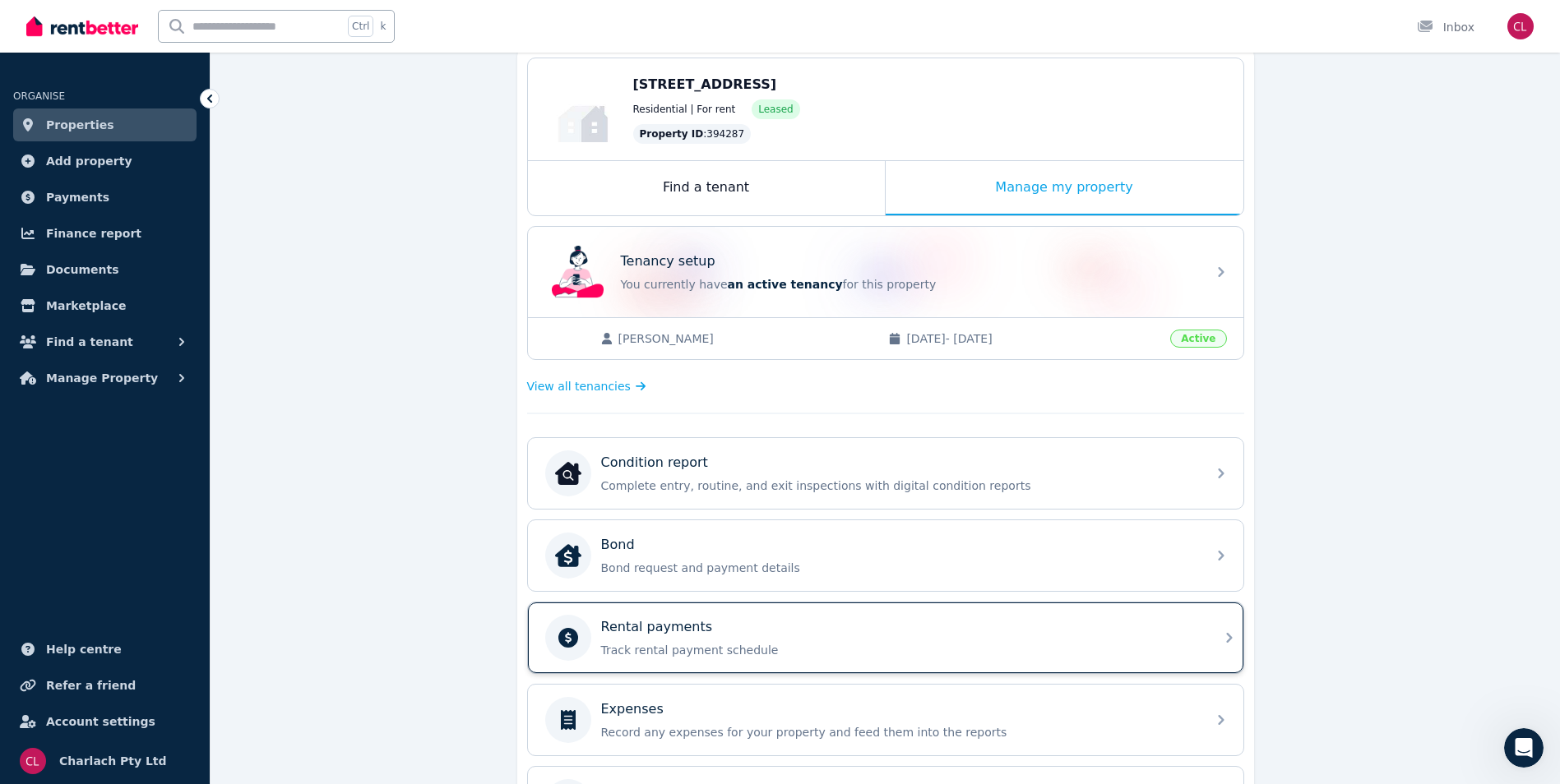
click at [771, 641] on div "Rental payments Track rental payment schedule" at bounding box center [898, 638] width 596 height 41
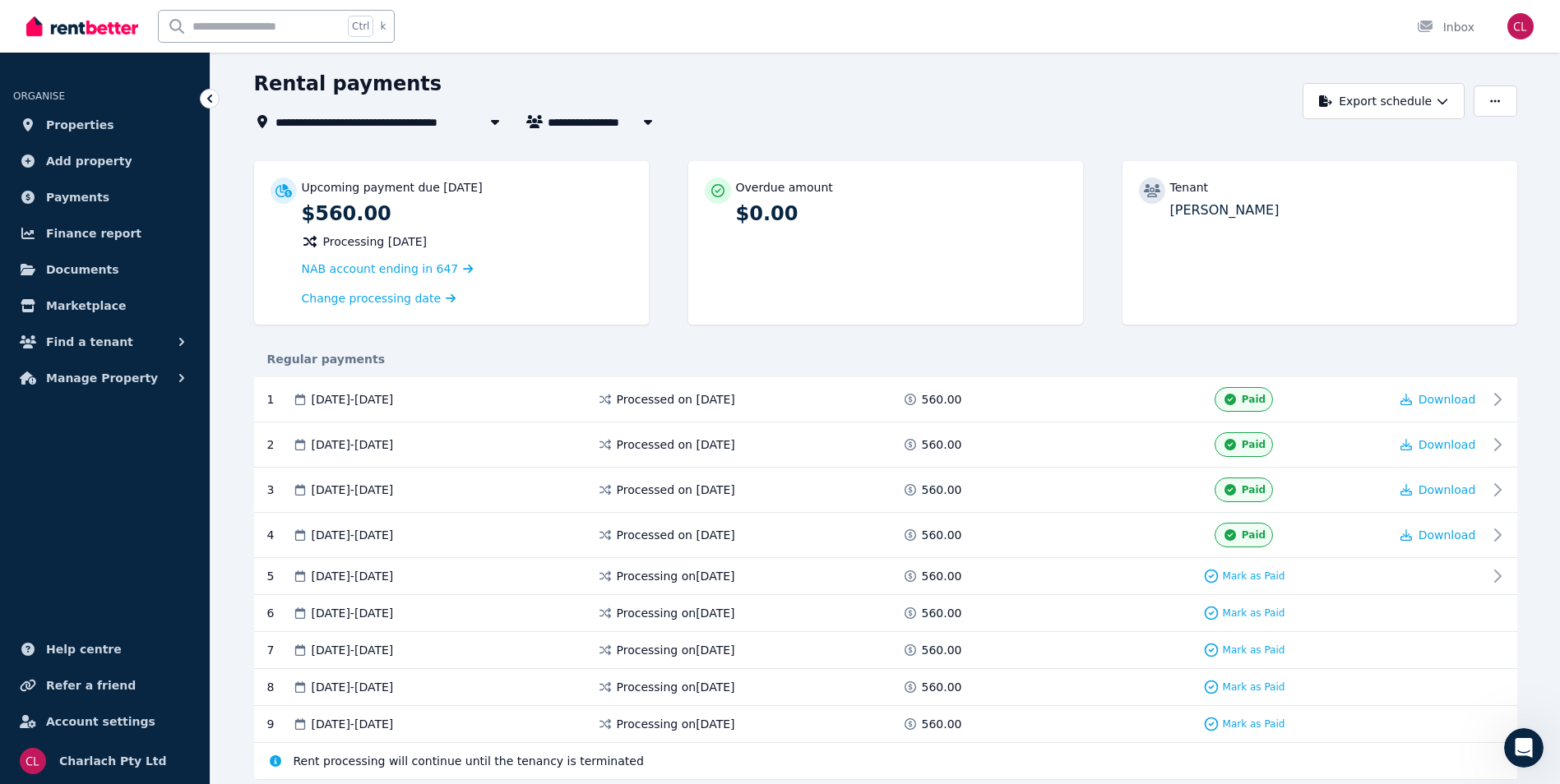
scroll to position [83, 0]
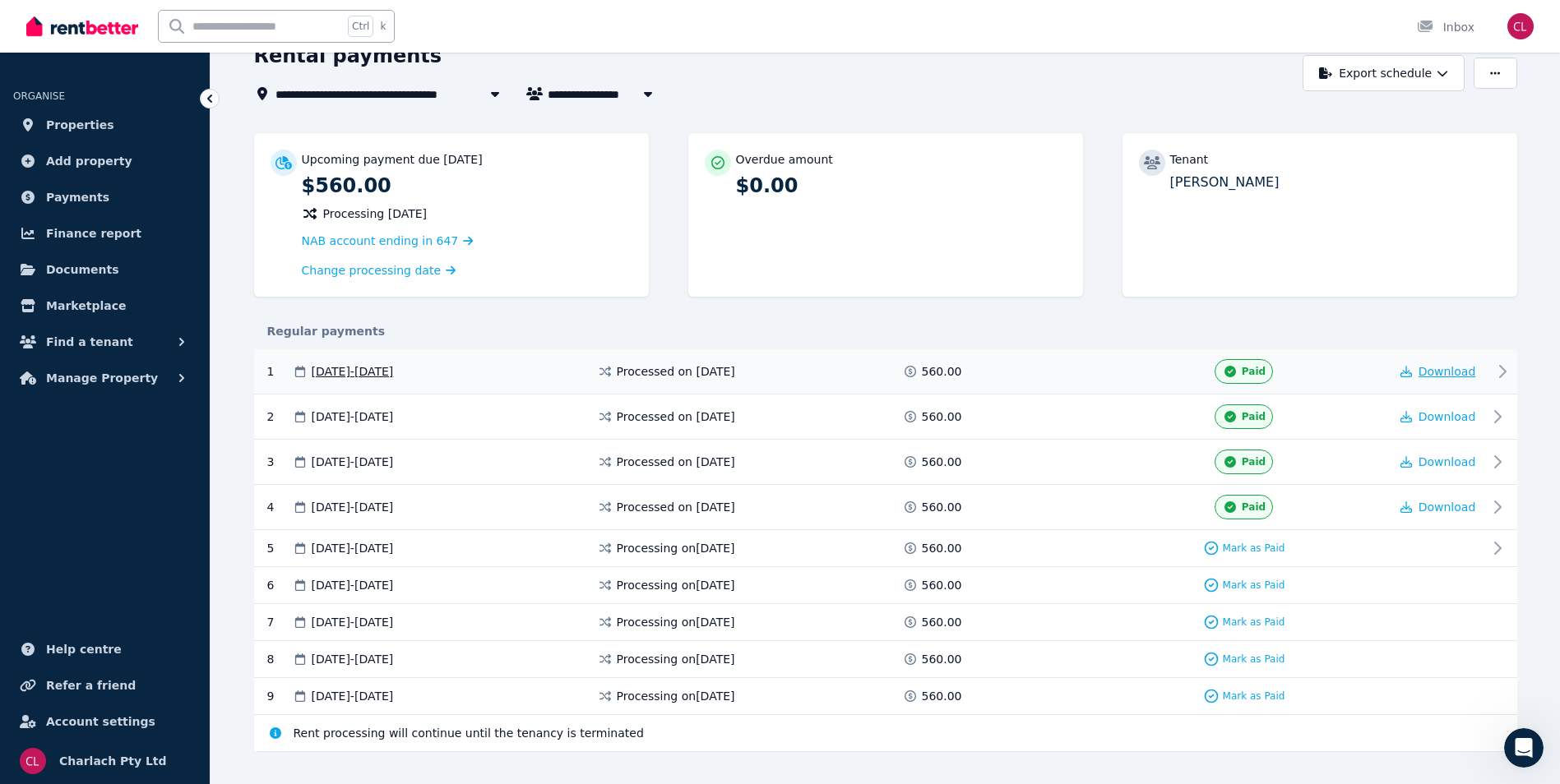
click at [1446, 371] on span "Download" at bounding box center [1448, 372] width 58 height 13
click at [1463, 412] on span "Download" at bounding box center [1448, 417] width 58 height 13
click at [1434, 459] on span "Download" at bounding box center [1448, 462] width 58 height 13
click at [1449, 503] on span "Download" at bounding box center [1448, 507] width 58 height 13
click at [354, 92] on span "61a/[STREET_ADDRESS]" at bounding box center [361, 93] width 169 height 20
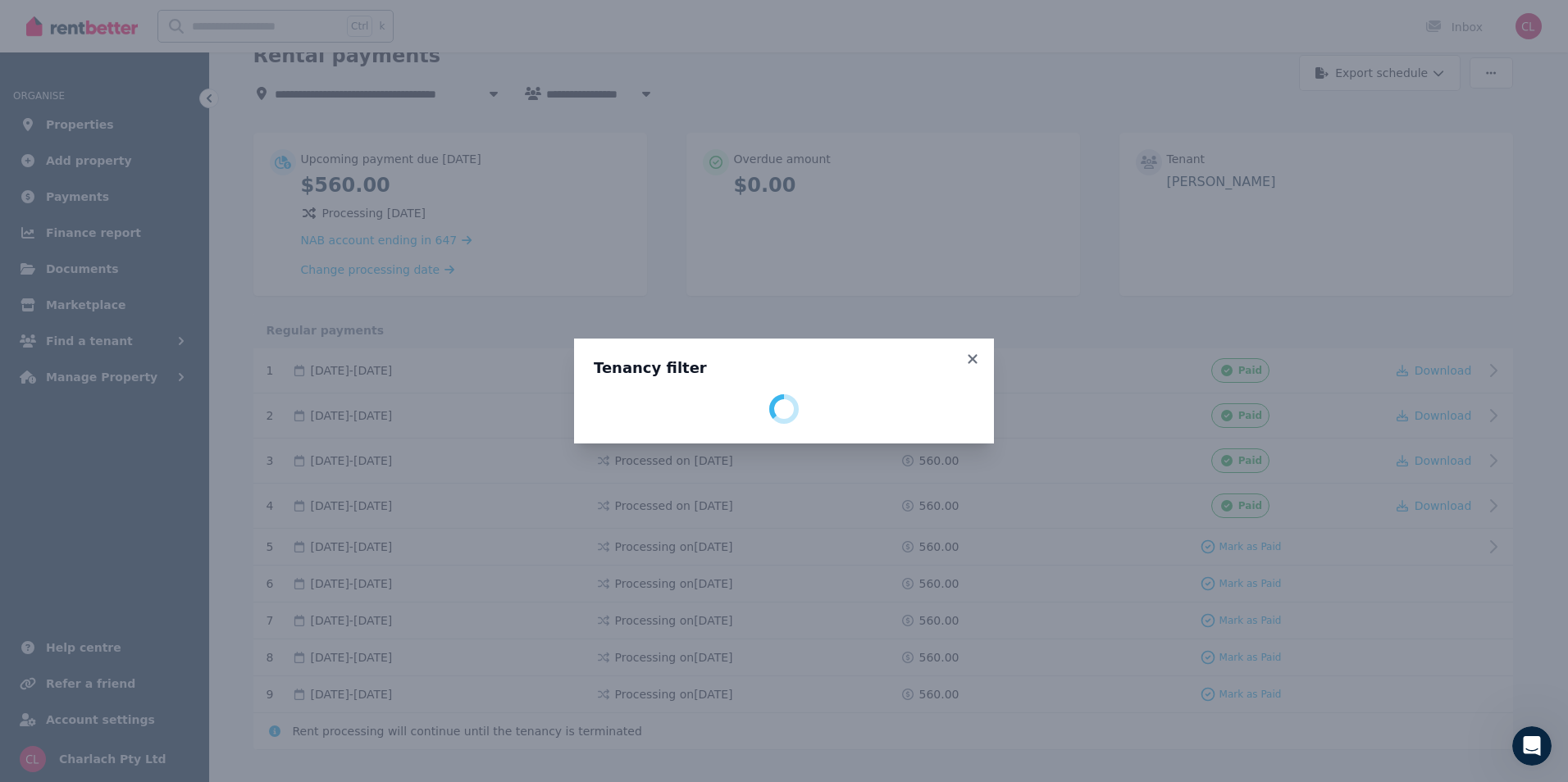
select select "**********"
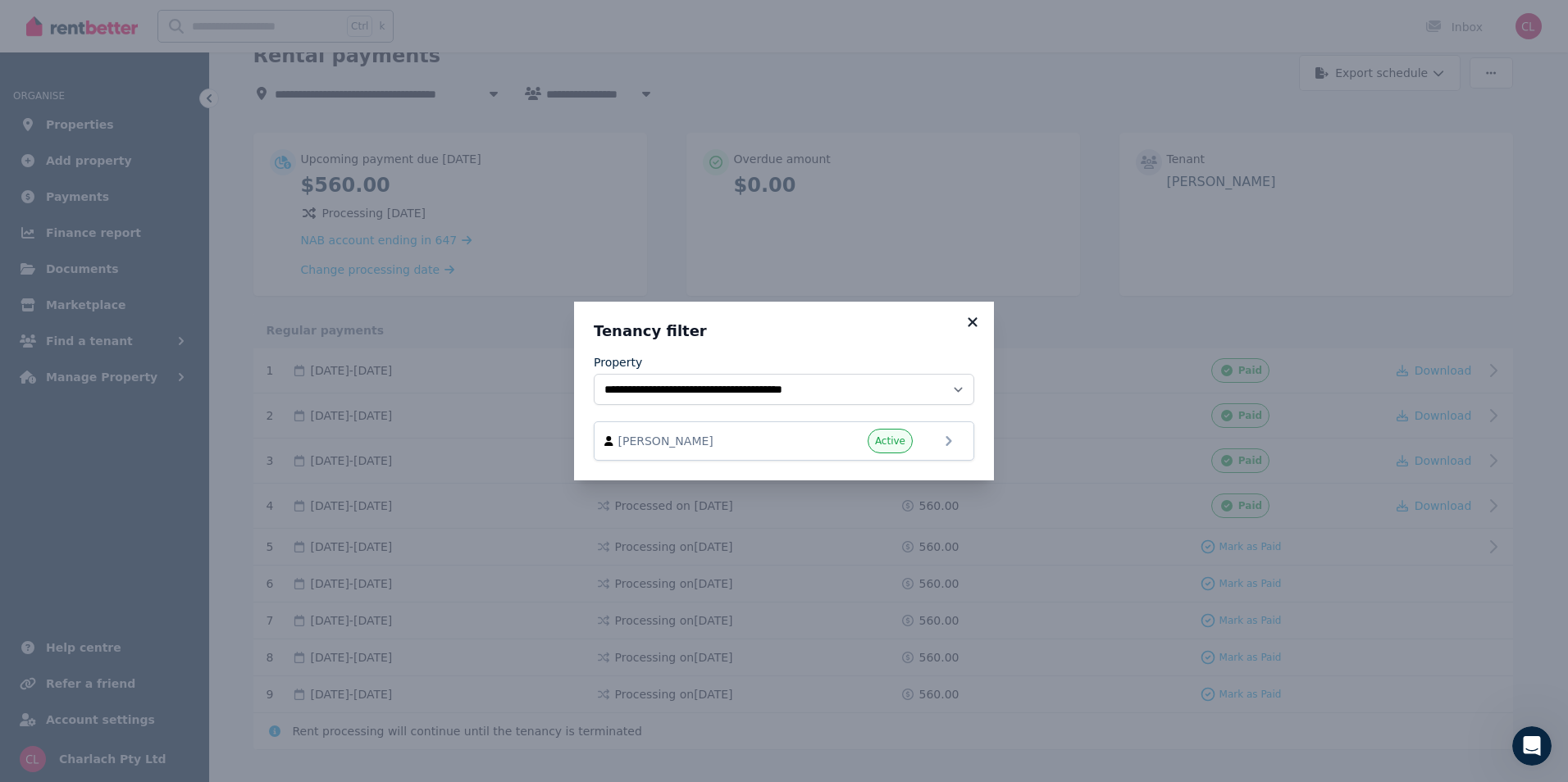
click at [975, 322] on icon at bounding box center [973, 322] width 17 height 15
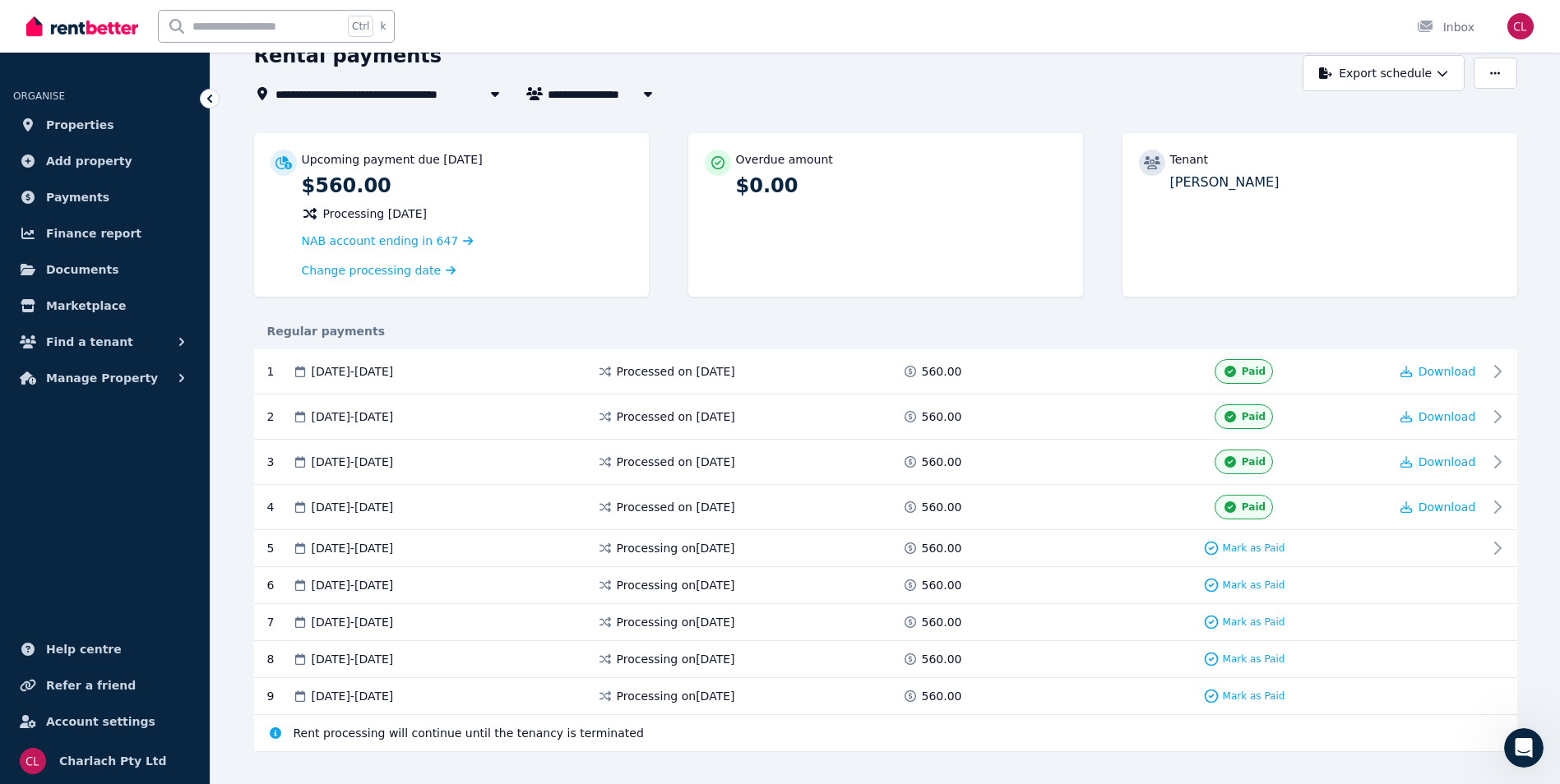
click at [240, 25] on input "text" at bounding box center [251, 27] width 184 height 32
click at [520, 46] on div "Ctrl k Inbox" at bounding box center [752, 26] width 1451 height 53
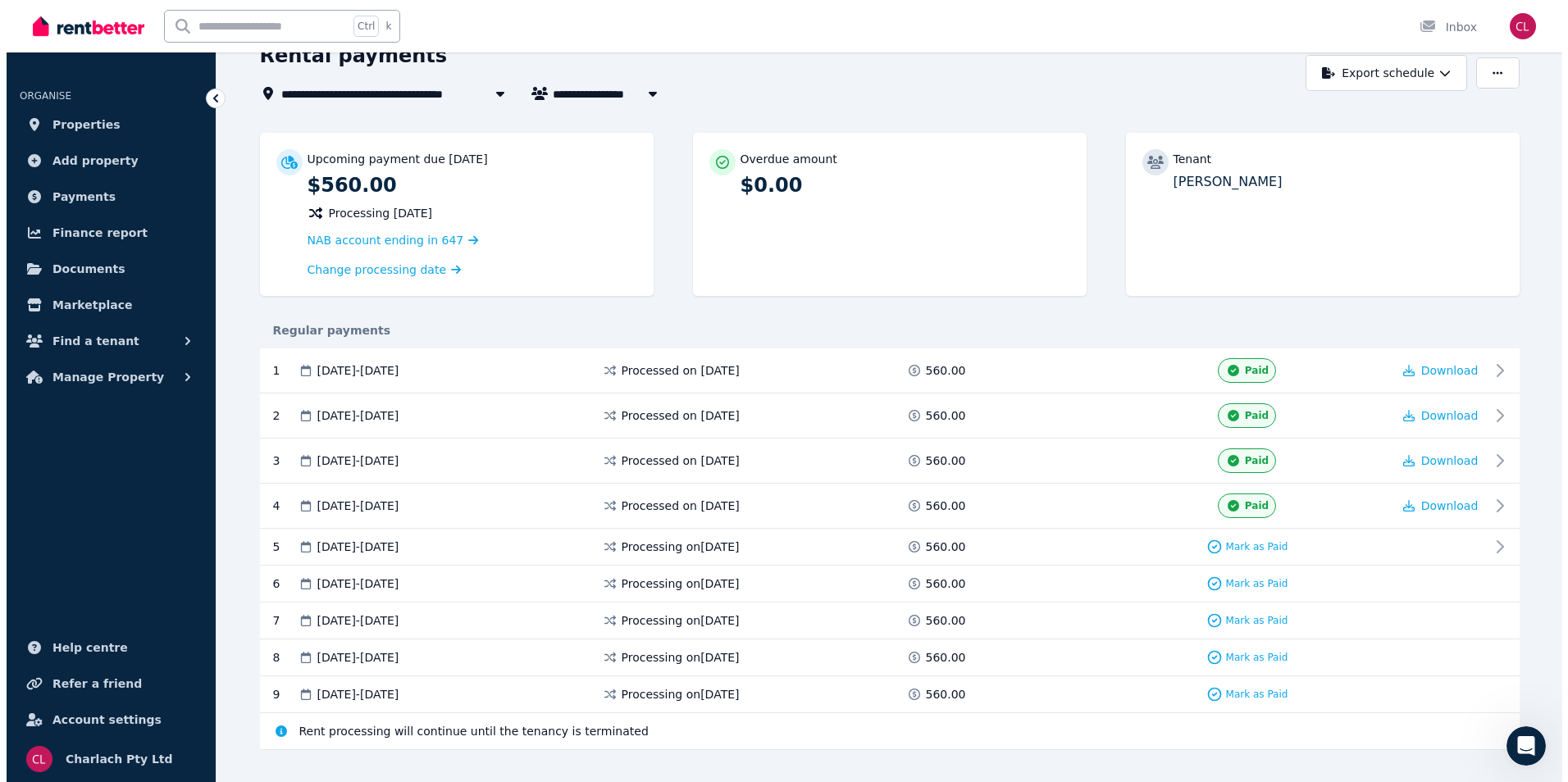
scroll to position [0, 0]
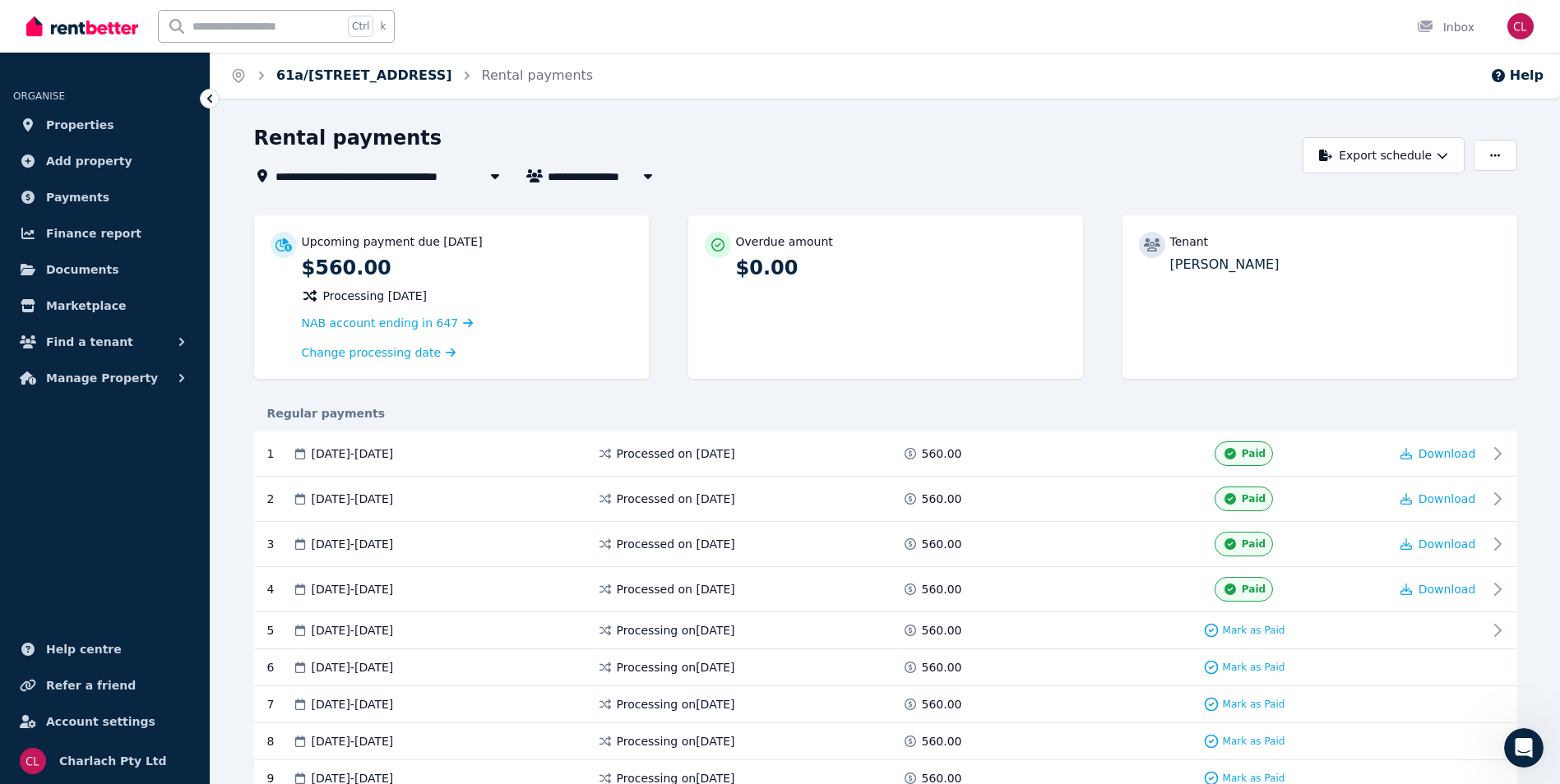
click at [418, 73] on link "61a/[STREET_ADDRESS]" at bounding box center [363, 75] width 176 height 16
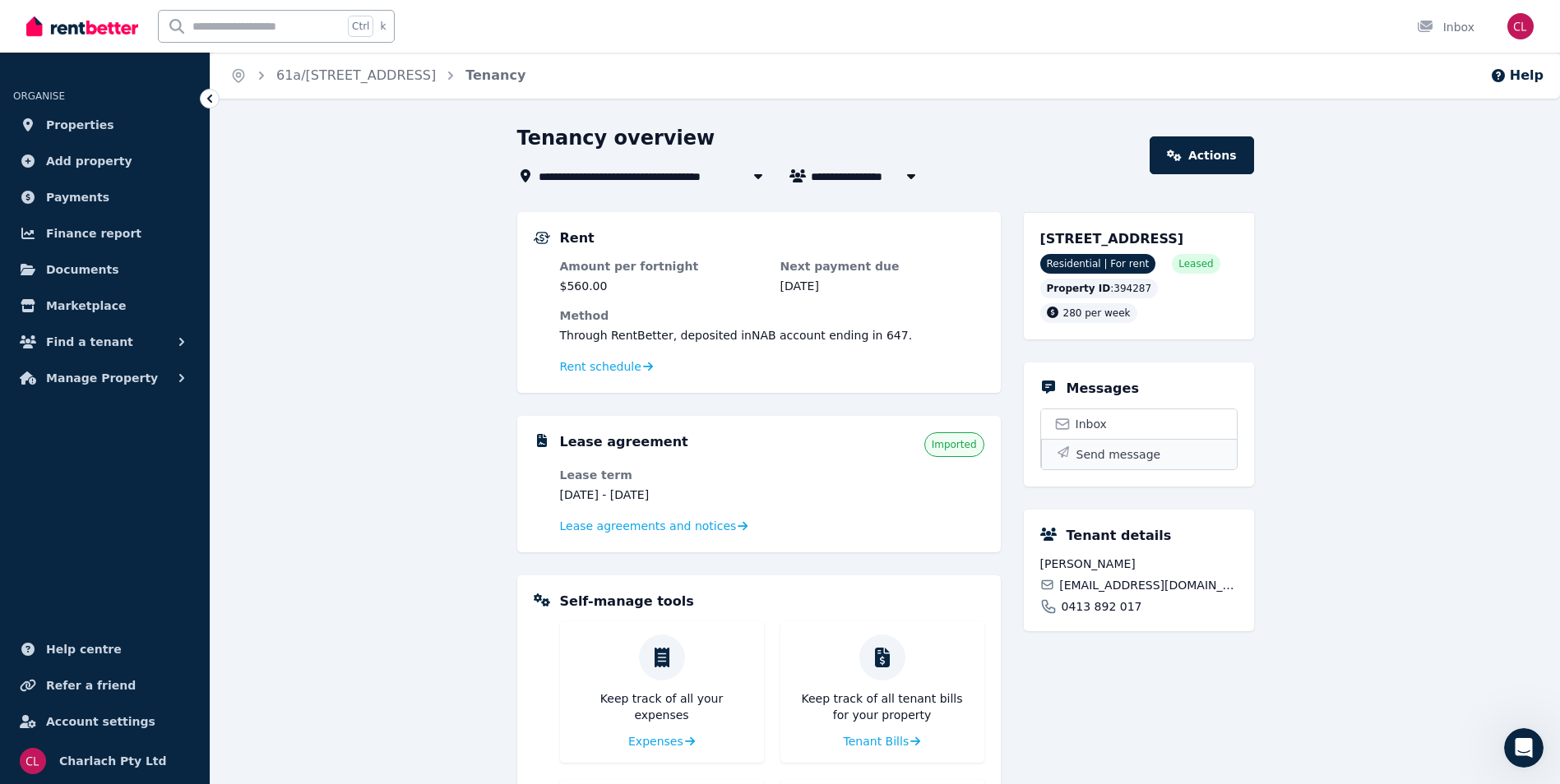
click at [1151, 469] on button "Send message" at bounding box center [1139, 454] width 196 height 31
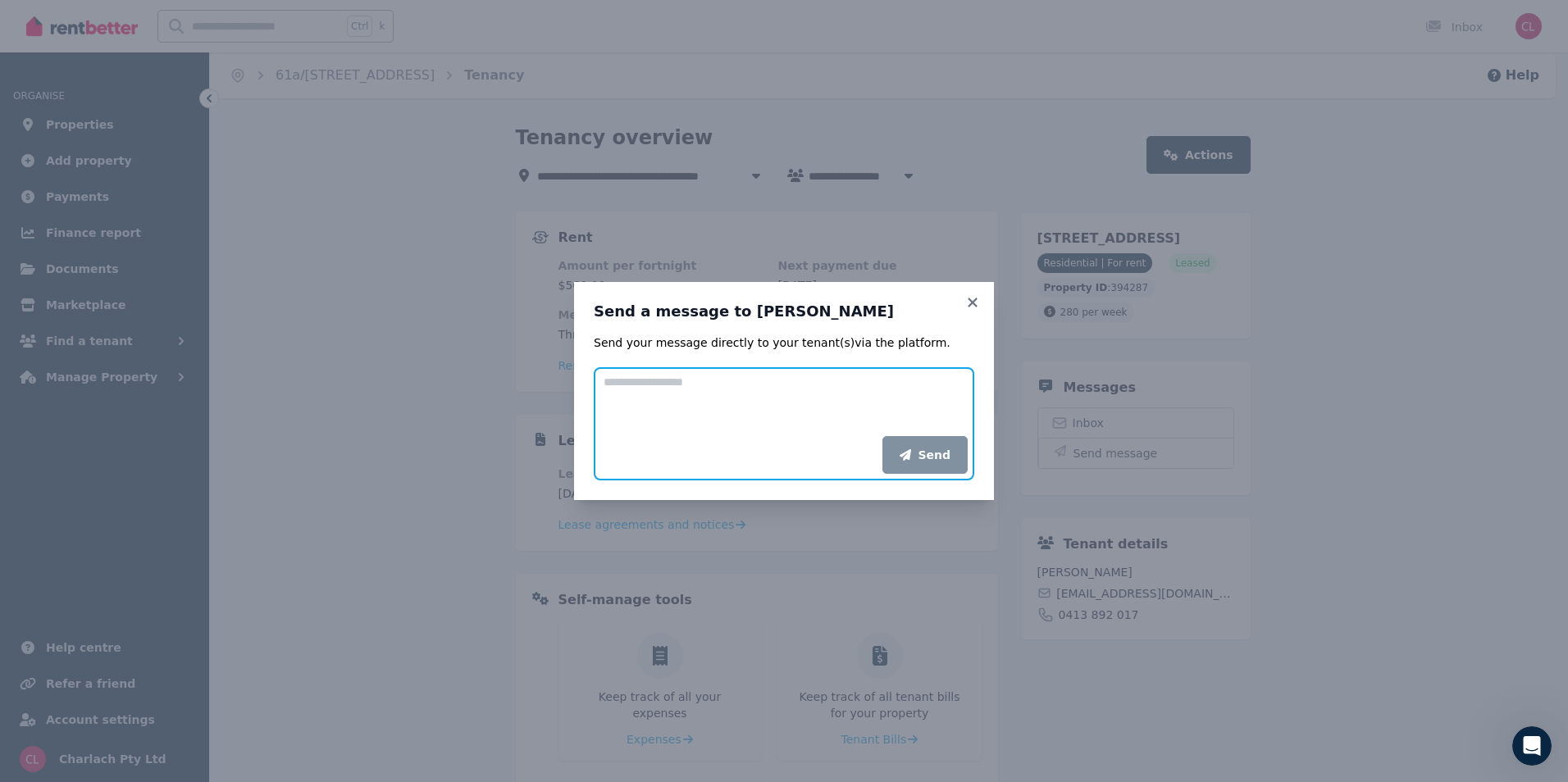
click at [668, 385] on textarea "Add your message" at bounding box center [784, 402] width 381 height 69
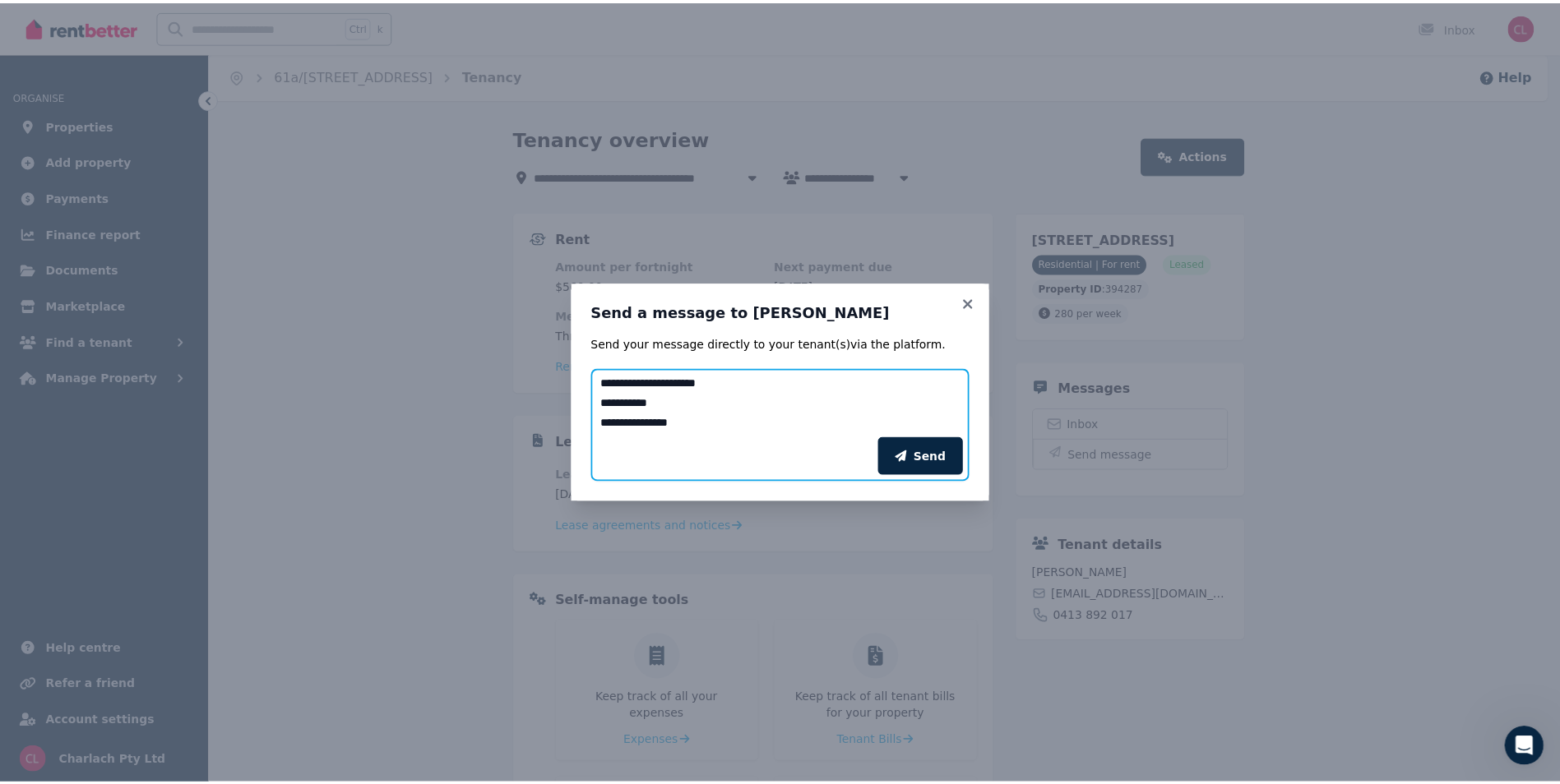
scroll to position [12, 0]
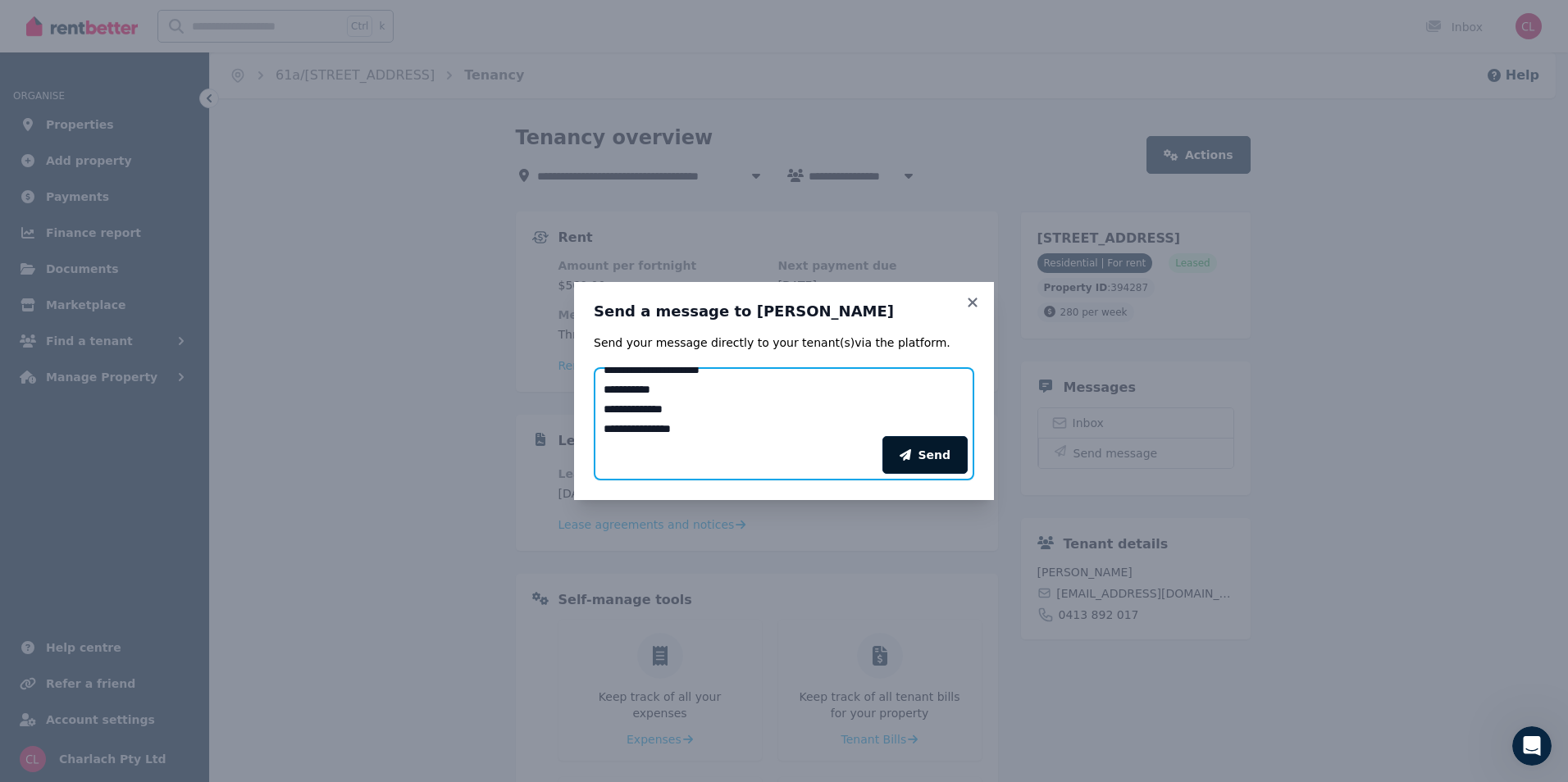
type textarea "**********"
click at [919, 456] on button "Send" at bounding box center [925, 455] width 85 height 38
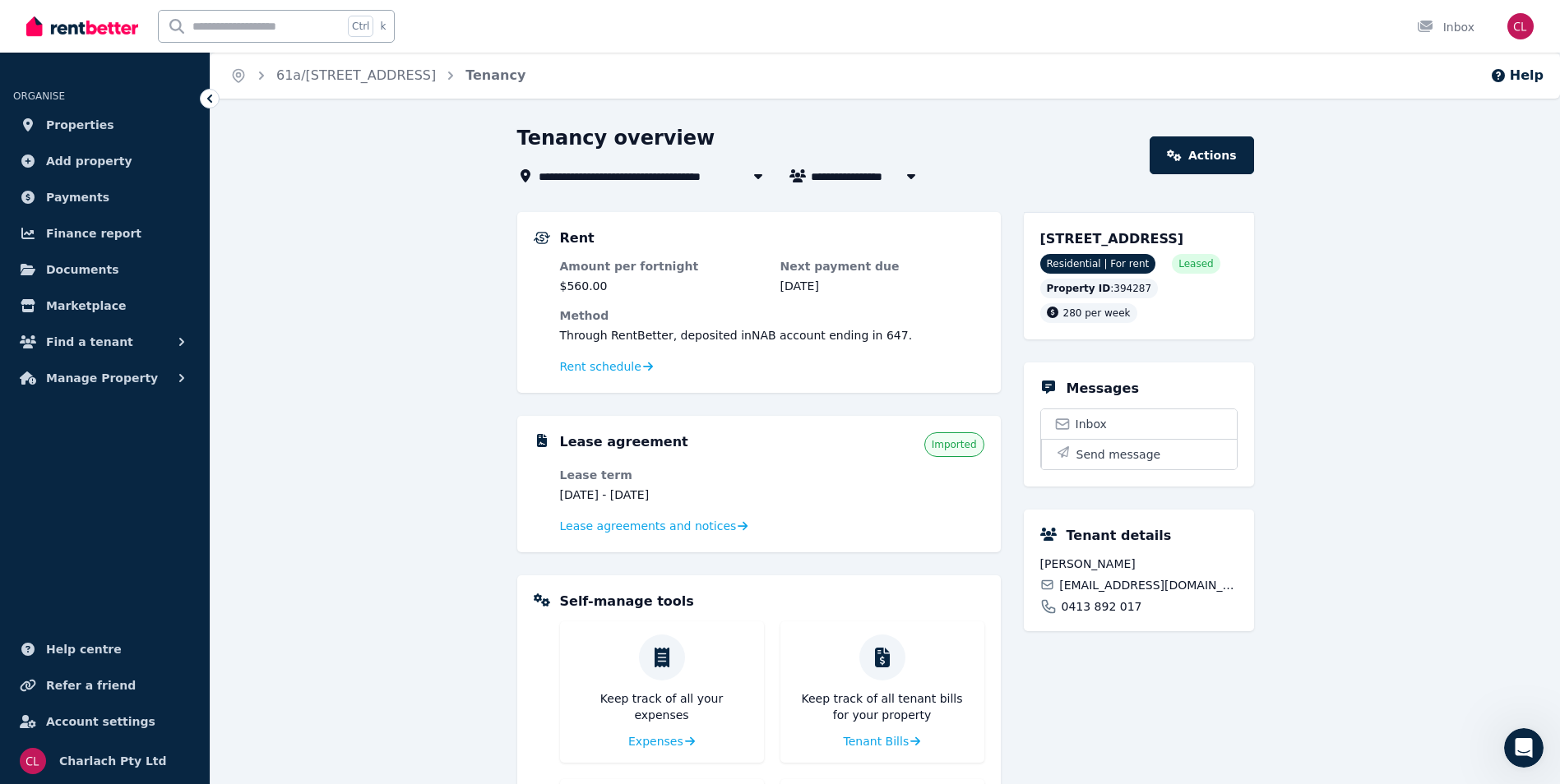
click at [316, 25] on input "text" at bounding box center [251, 27] width 184 height 32
type input "**"
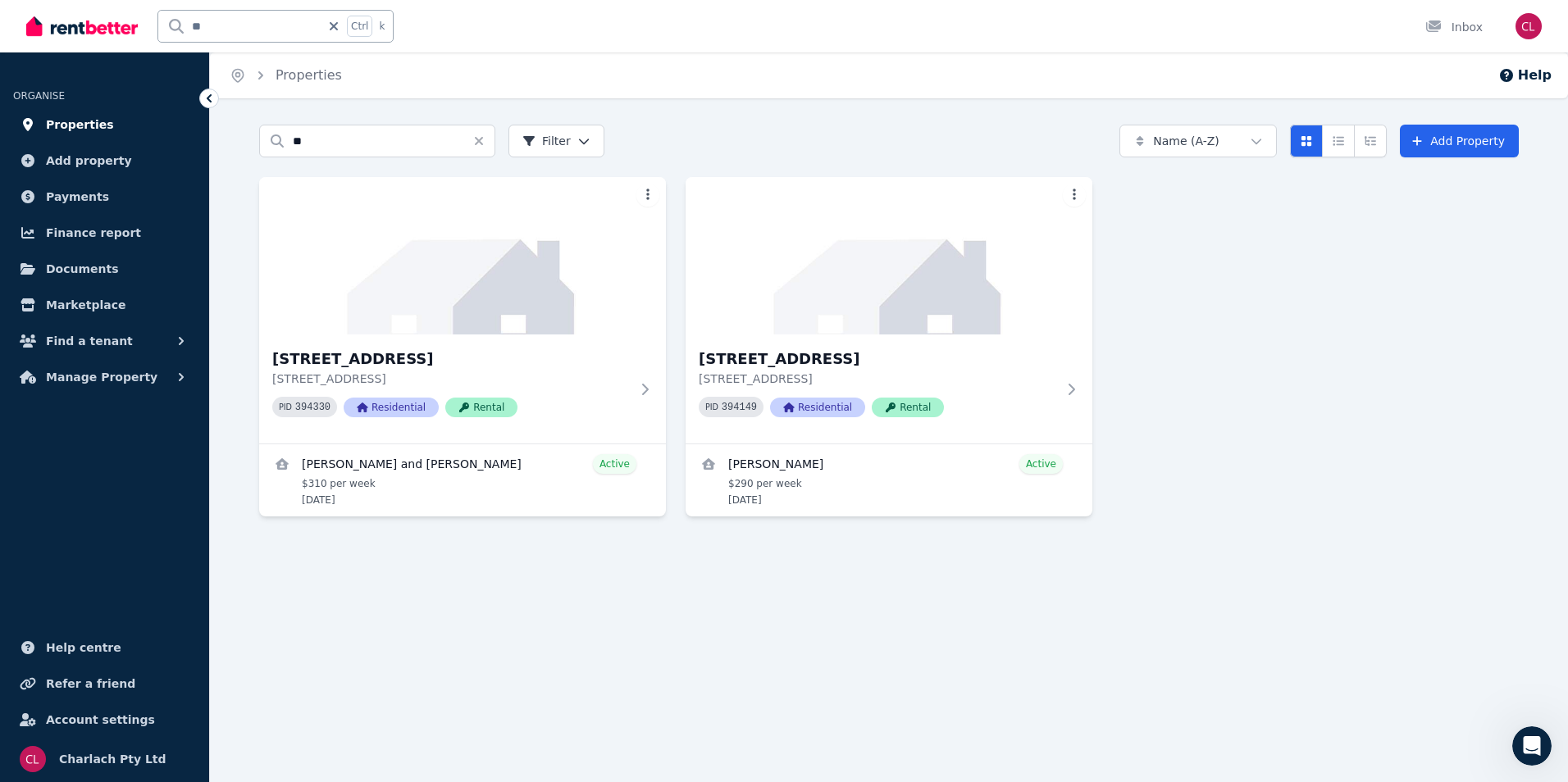
click at [139, 114] on link "Properties" at bounding box center [104, 124] width 183 height 32
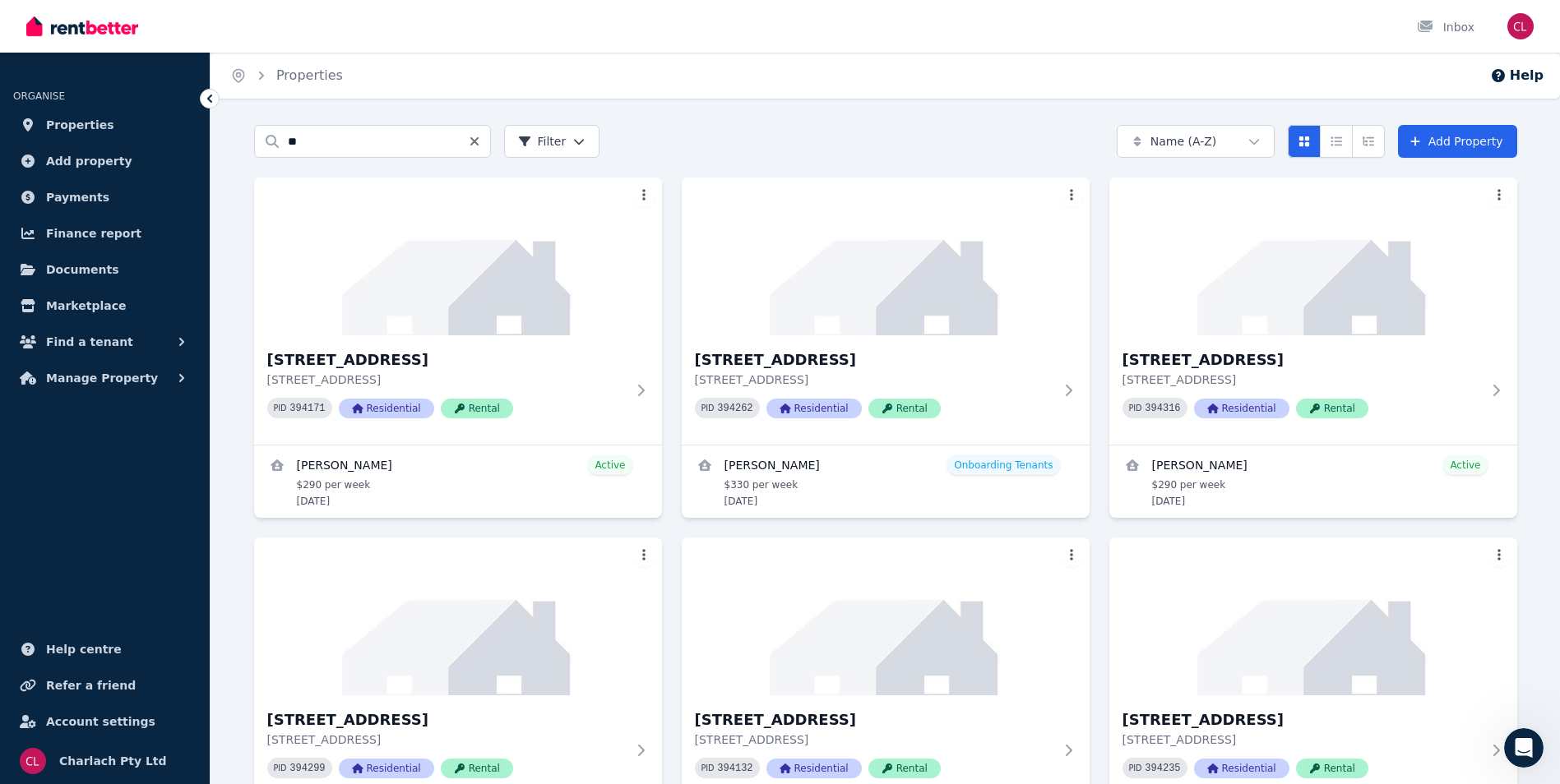
click at [476, 140] on icon "Clear search" at bounding box center [473, 141] width 8 height 8
